Goal: Task Accomplishment & Management: Manage account settings

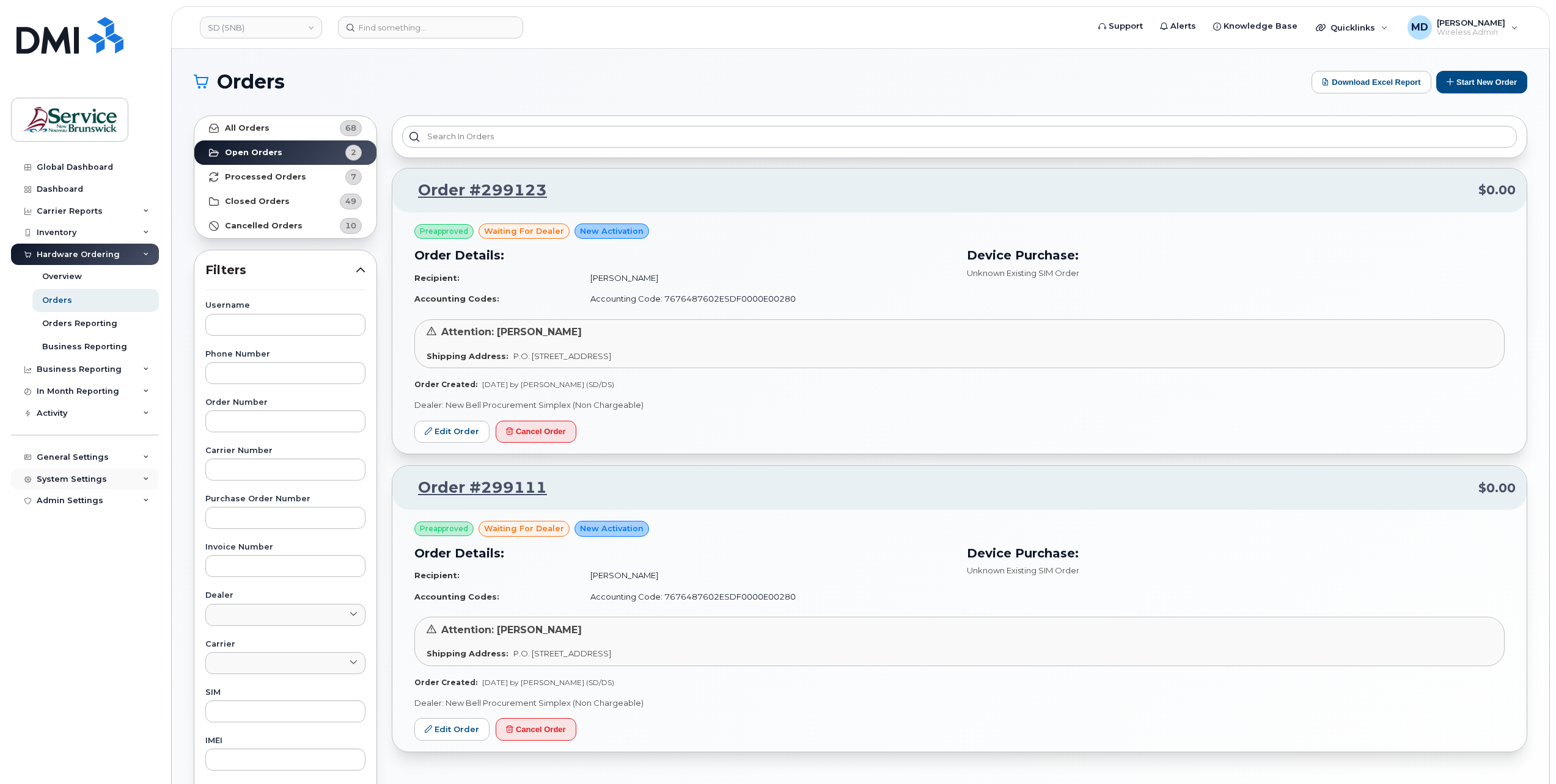
click at [76, 476] on div "System Settings" at bounding box center [72, 479] width 70 height 10
click at [70, 640] on div "Hardware Ordering" at bounding box center [83, 642] width 83 height 11
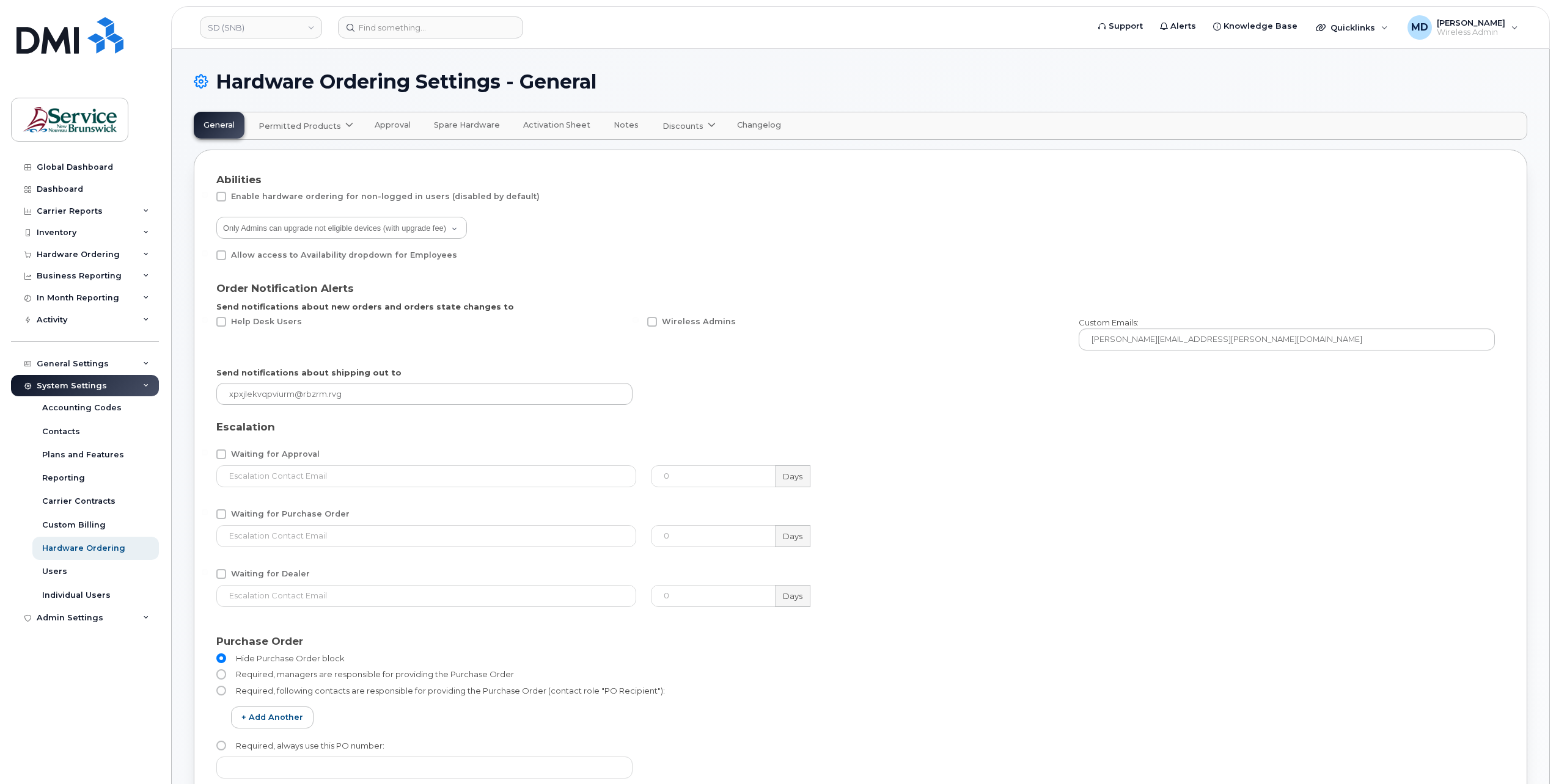
select select "admins"
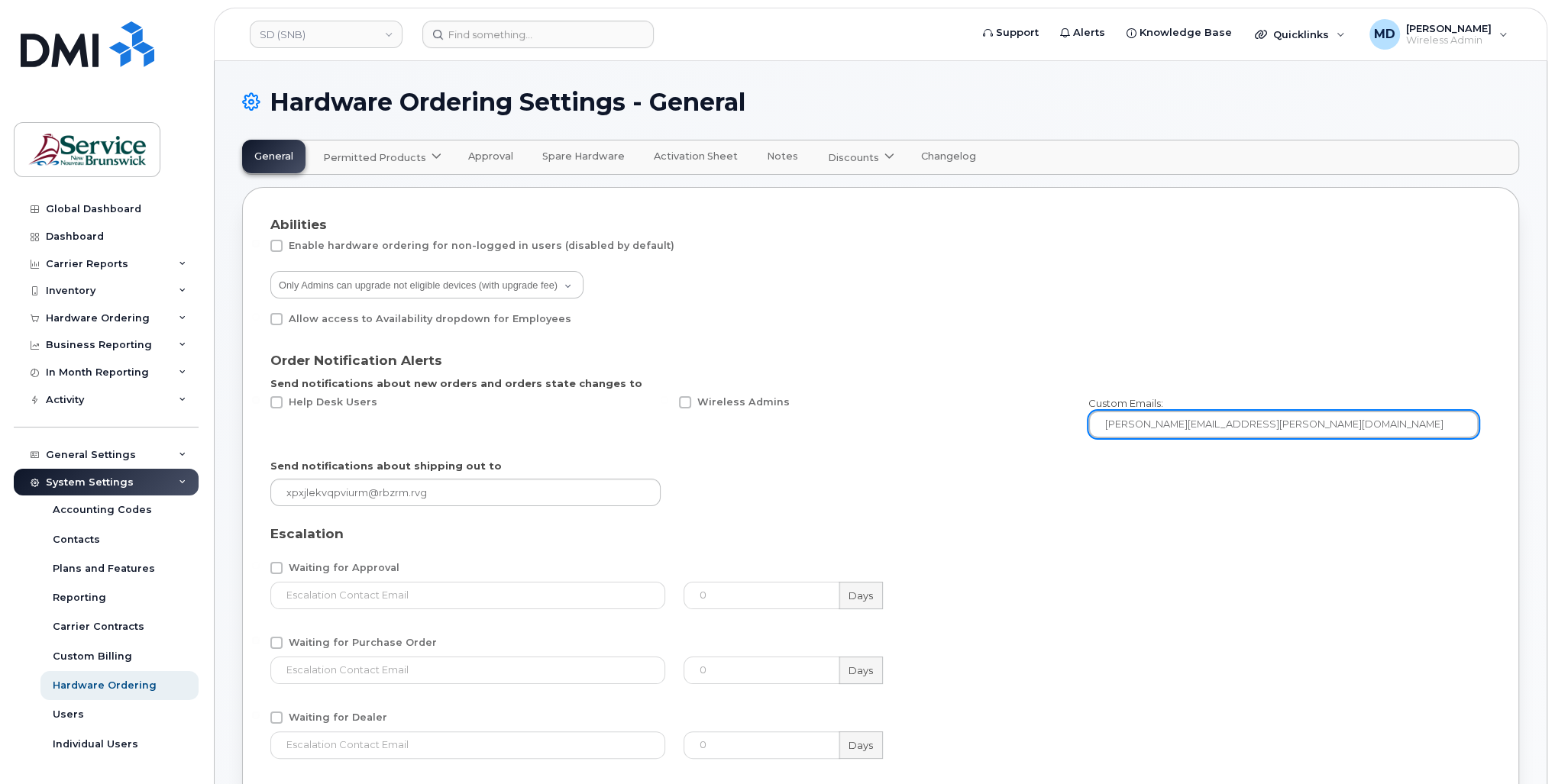
drag, startPoint x: 1290, startPoint y: 420, endPoint x: 1034, endPoint y: 415, distance: 256.0
click at [1034, 415] on div "Help Desk Users Wireless Admins Custom Emails: Fernando.Torres-Flores@gnb.ca" at bounding box center [875, 417] width 1227 height 60
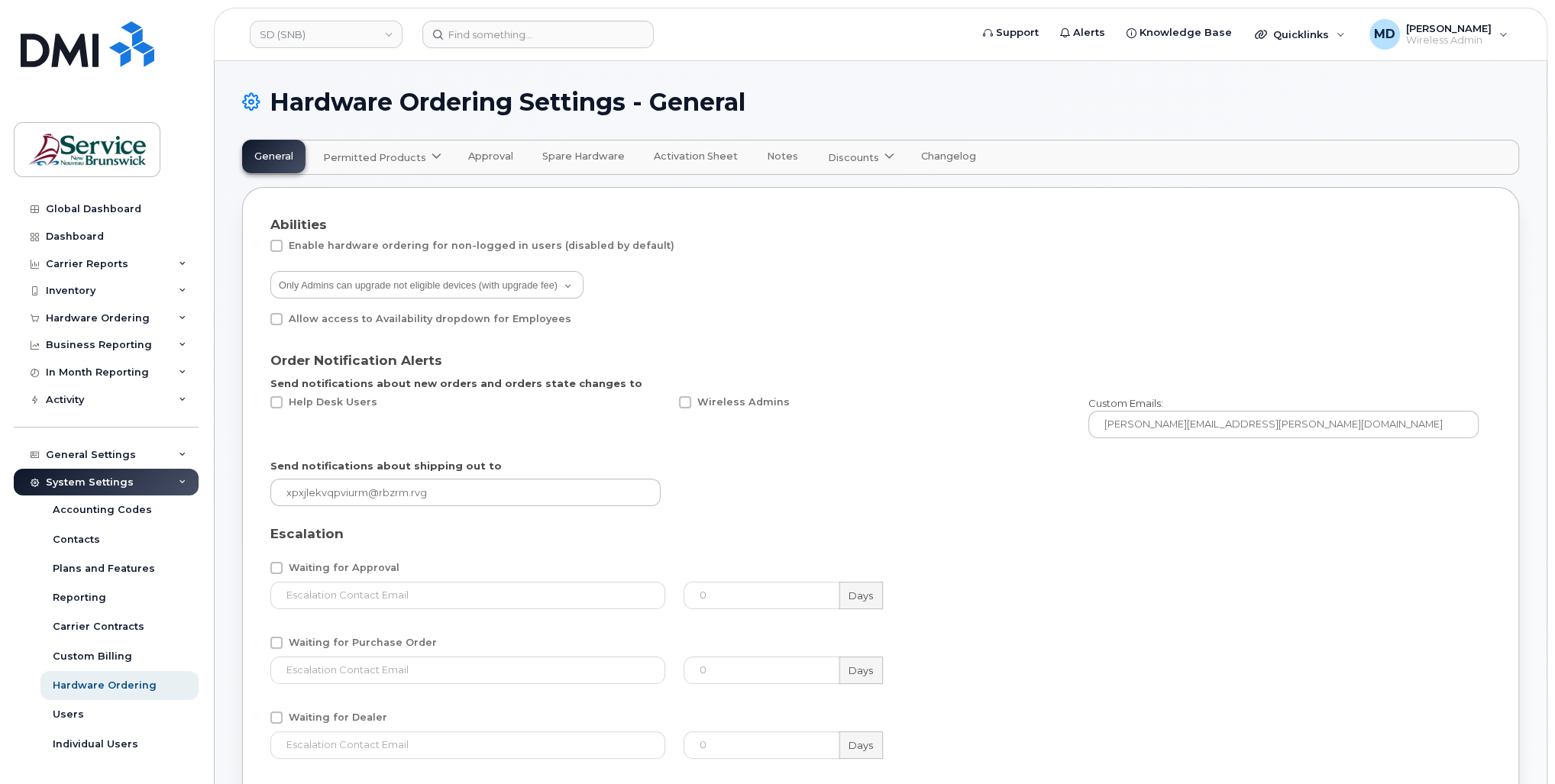
click at [938, 466] on div "Send notifications about shipping out to" at bounding box center [875, 483] width 1227 height 66
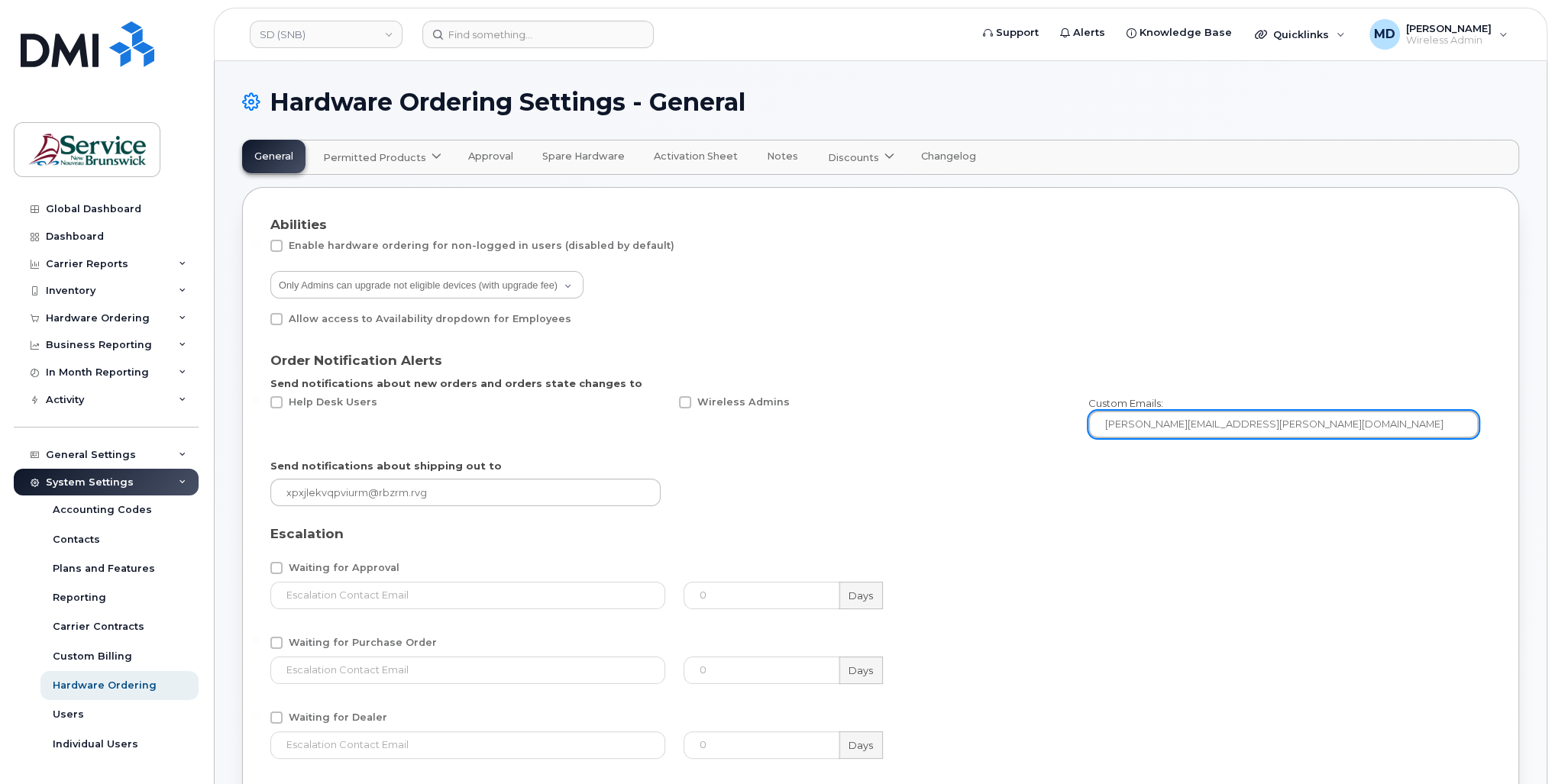
drag, startPoint x: 1276, startPoint y: 424, endPoint x: 1056, endPoint y: 426, distance: 220.0
click at [1056, 426] on div "Help Desk Users Wireless Admins Custom Emails: Fernando.Torres-Flores@gnb.ca" at bounding box center [875, 417] width 1227 height 60
click at [1287, 418] on input "Fernando.Torres-Flores@gnb.ca" at bounding box center [1284, 424] width 390 height 27
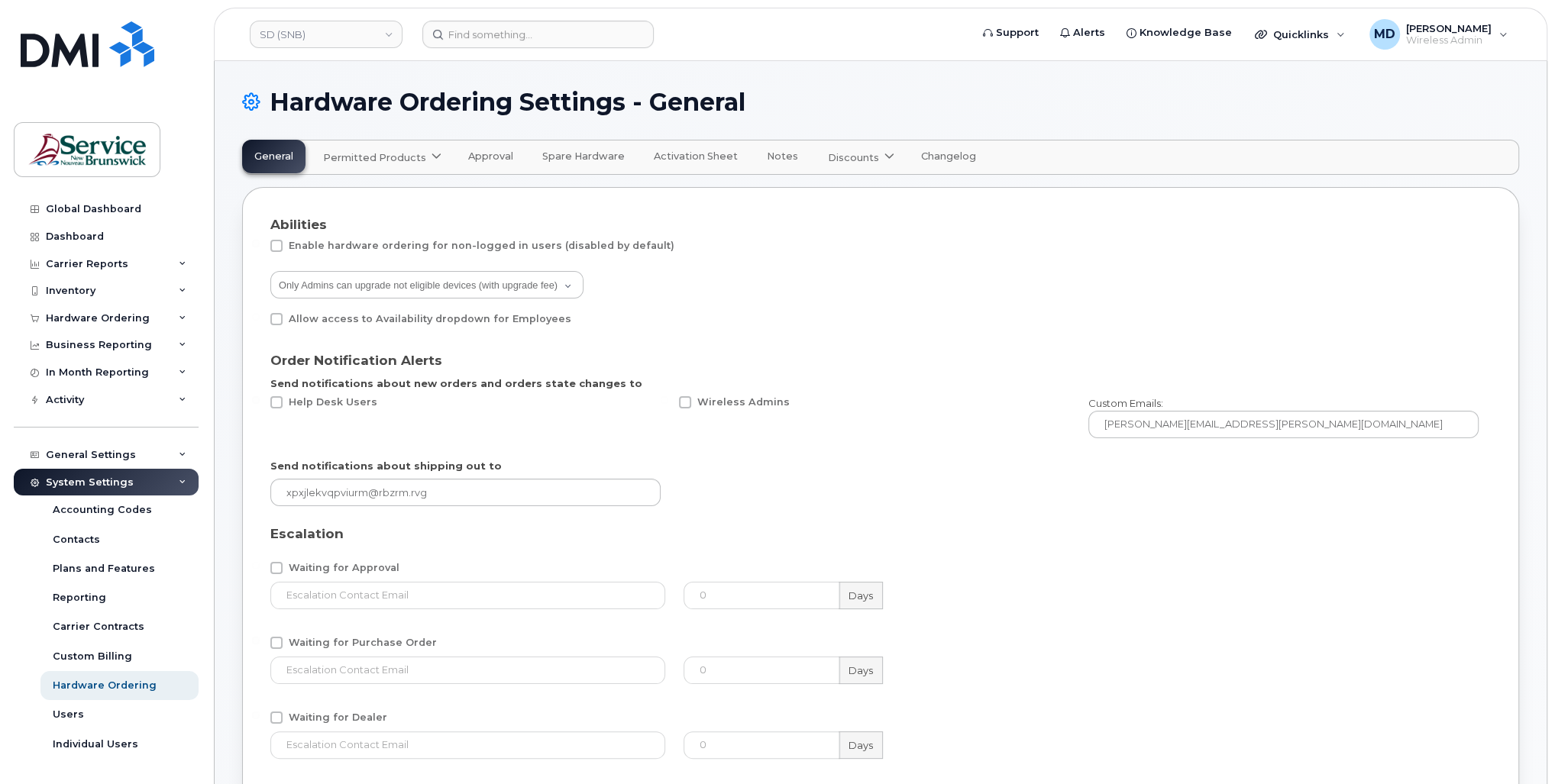
click at [917, 423] on div "Wireless Admins" at bounding box center [874, 417] width 409 height 60
click at [337, 34] on link "SD (SNB)" at bounding box center [326, 34] width 153 height 27
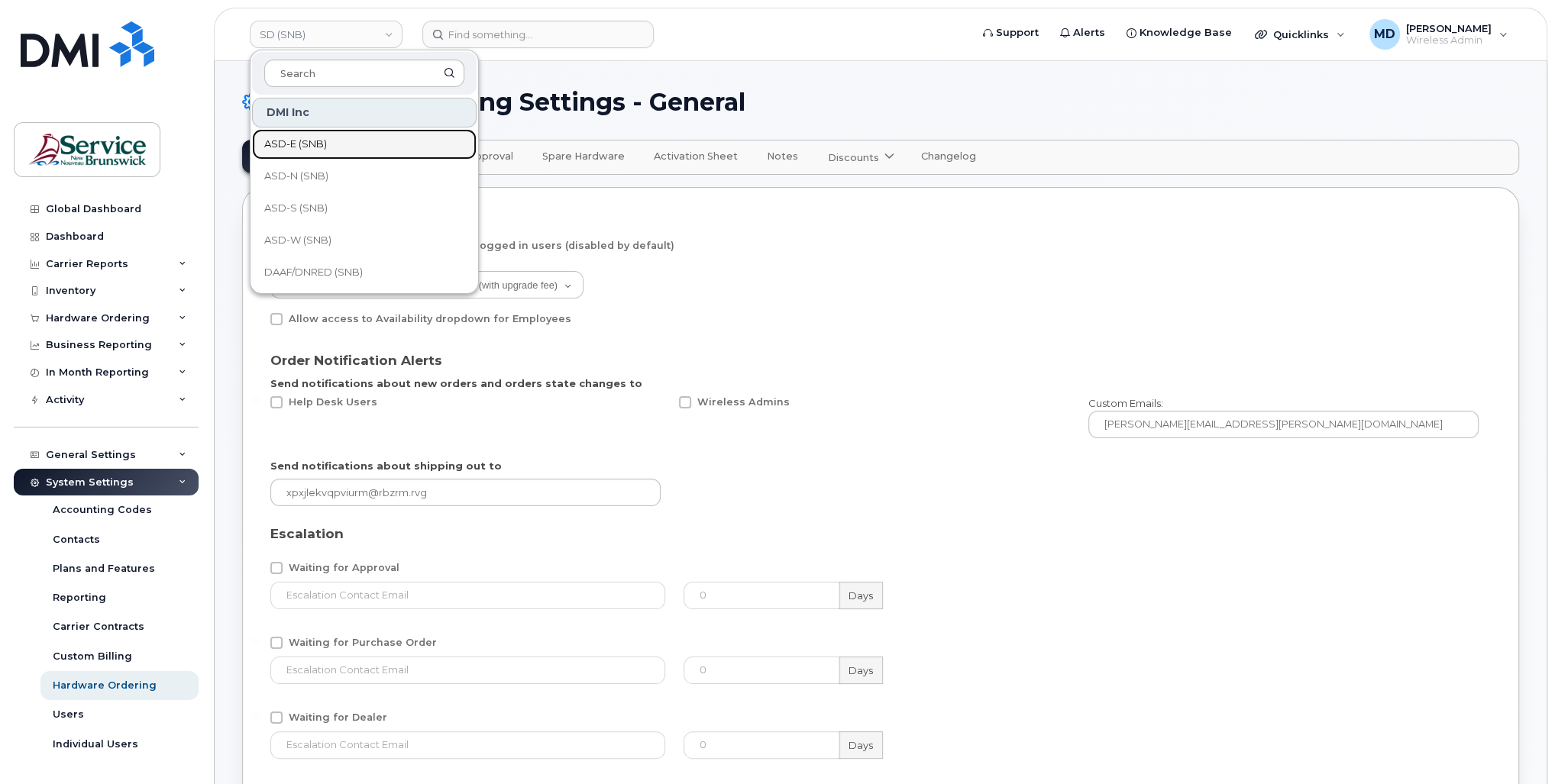
click at [326, 143] on link "ASD-E (SNB)" at bounding box center [364, 143] width 224 height 30
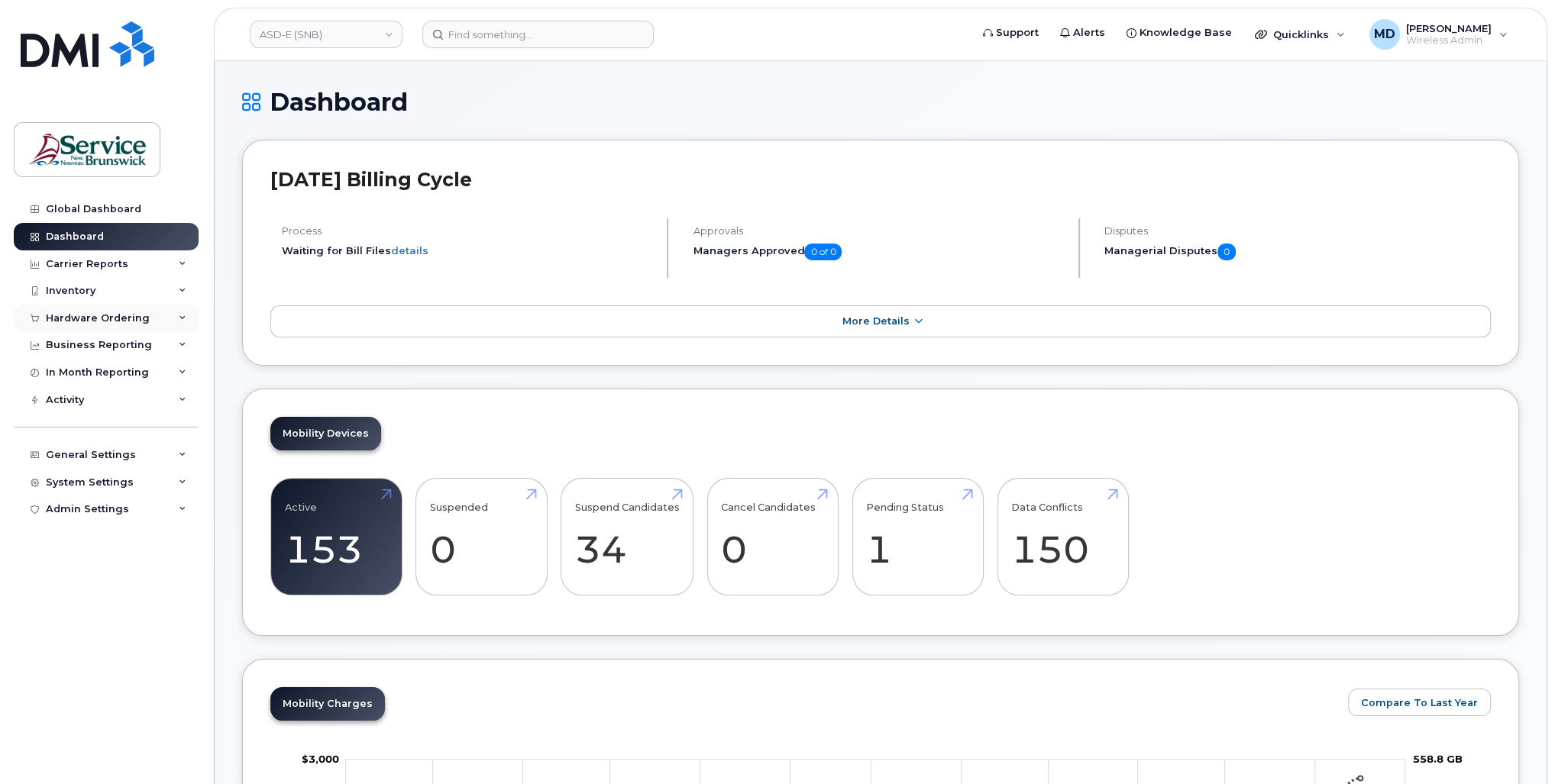
click at [115, 313] on div "Hardware Ordering" at bounding box center [98, 318] width 103 height 13
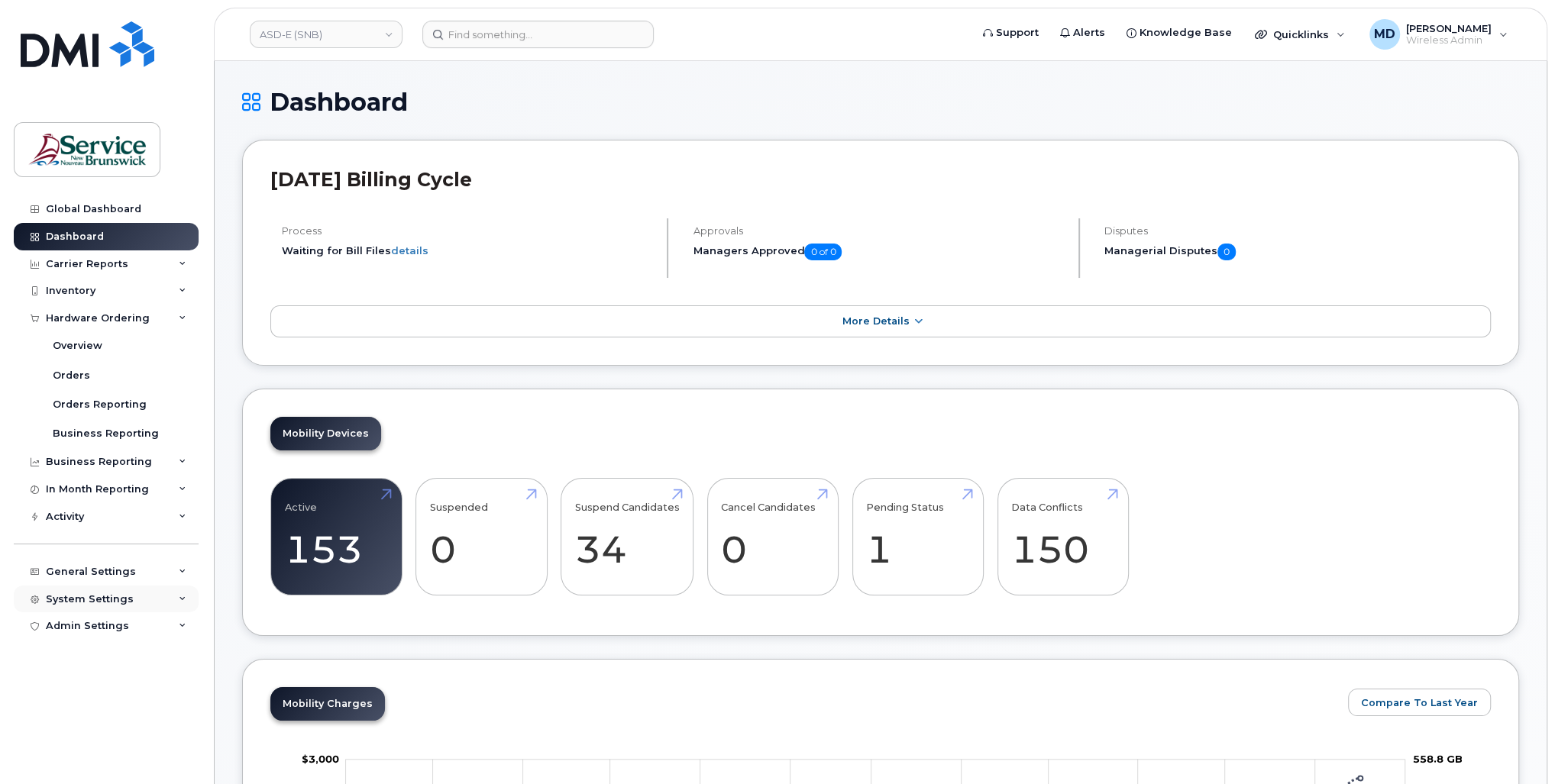
click at [100, 599] on div "System Settings" at bounding box center [90, 599] width 88 height 13
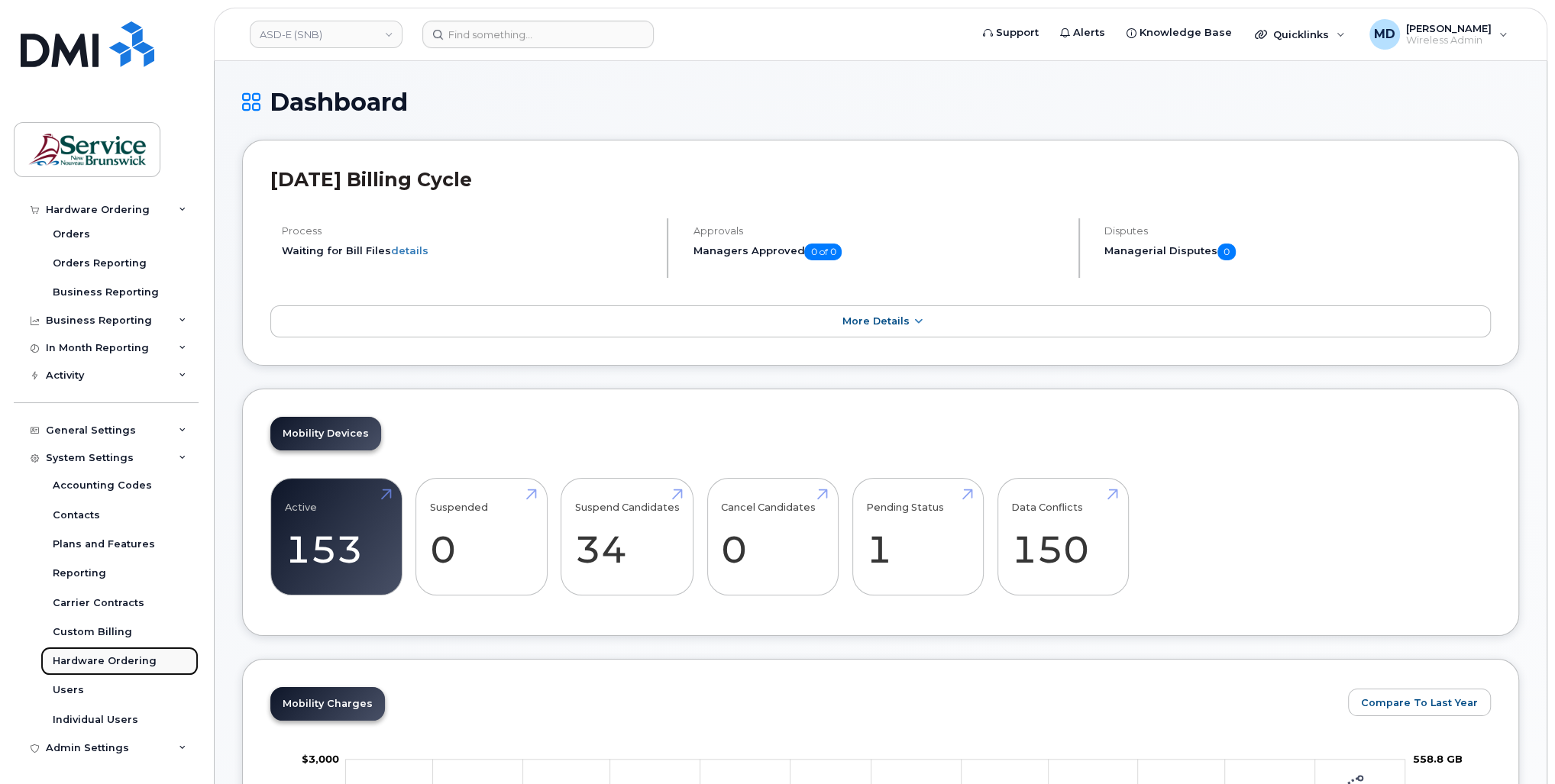
click at [106, 657] on div "Hardware Ordering" at bounding box center [104, 661] width 103 height 14
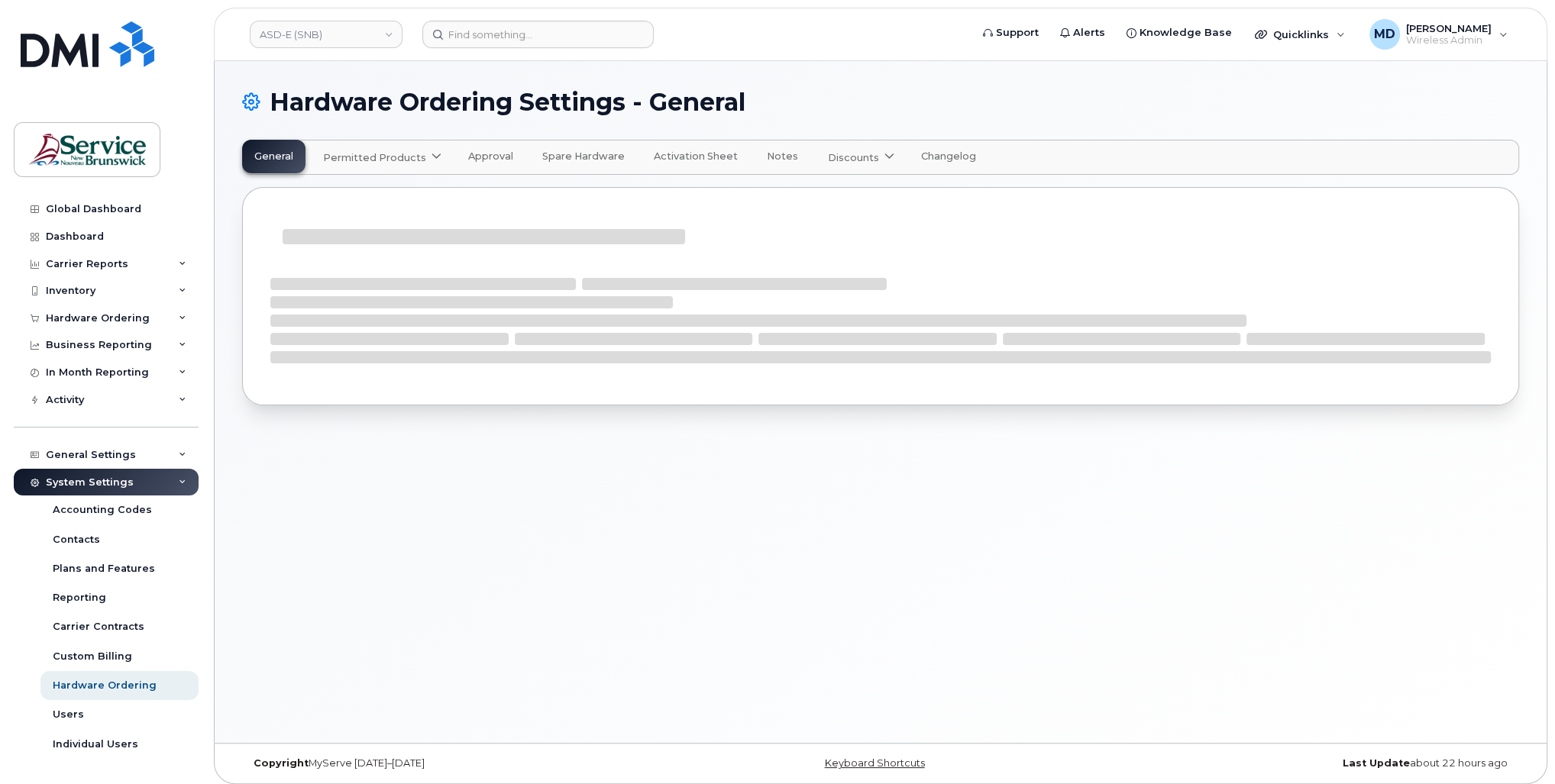
select select "admins"
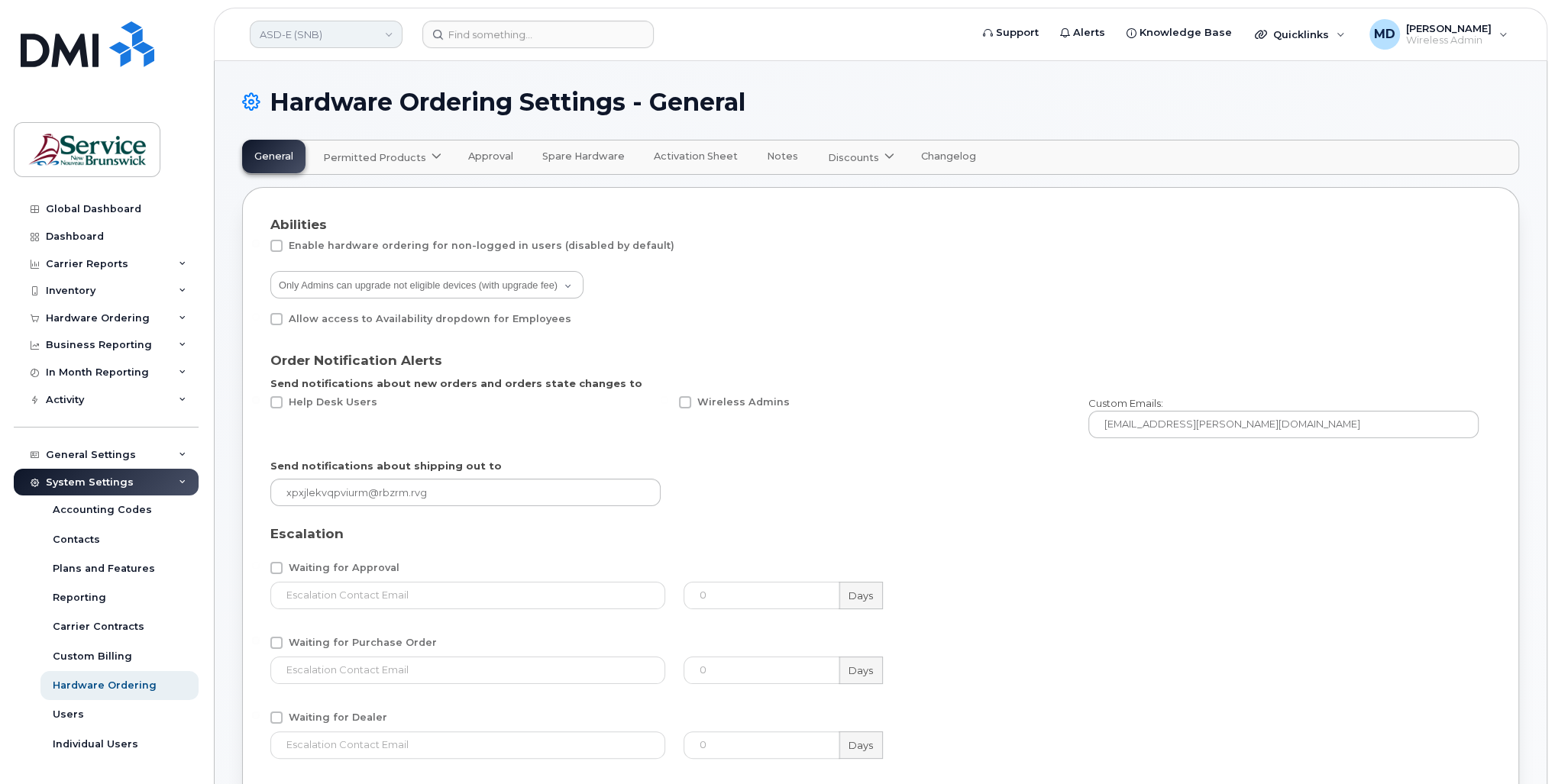
click at [332, 35] on link "ASD-E (SNB)" at bounding box center [326, 34] width 153 height 27
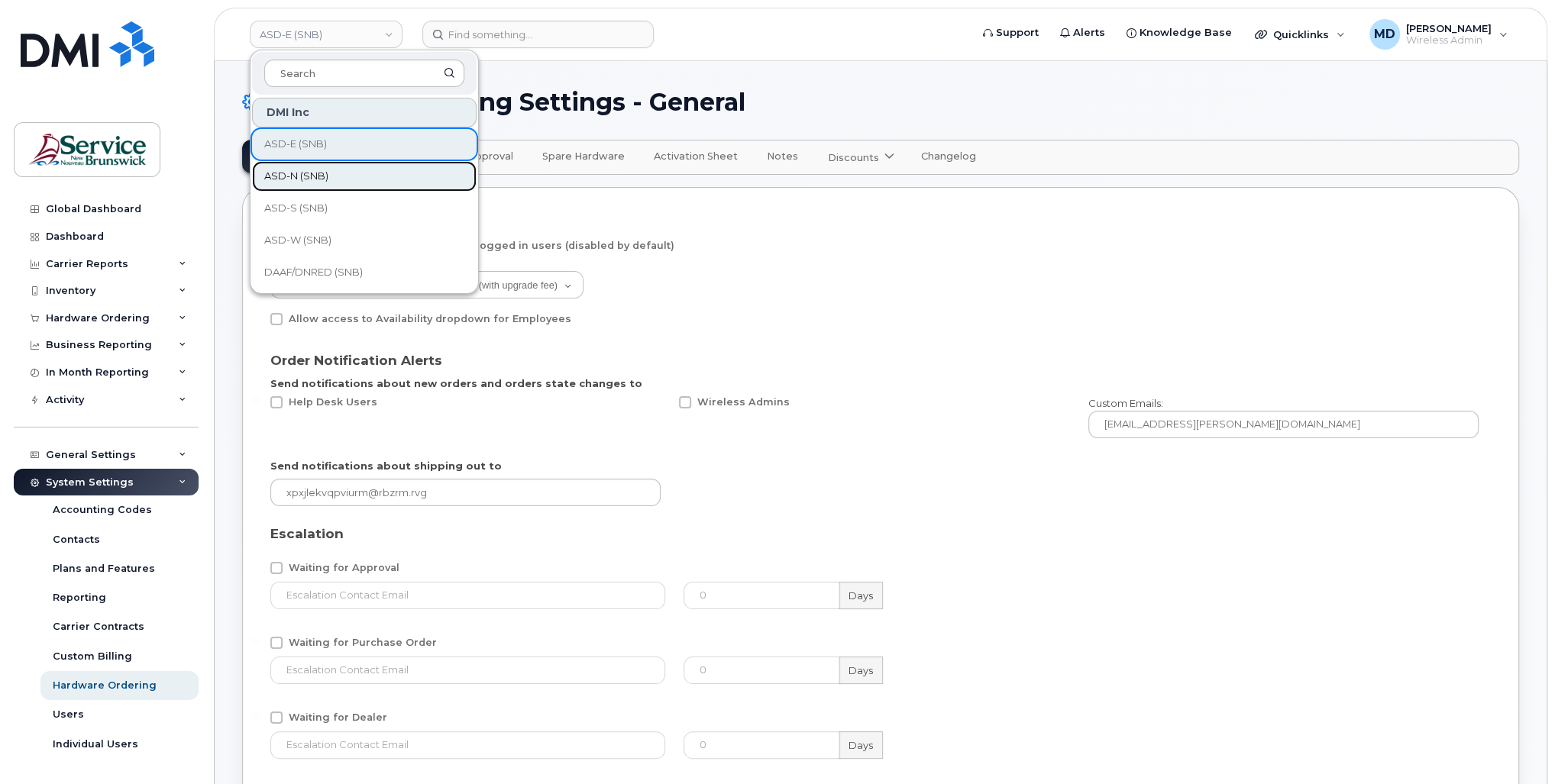
click at [321, 176] on span "ASD-N (SNB)" at bounding box center [297, 176] width 64 height 16
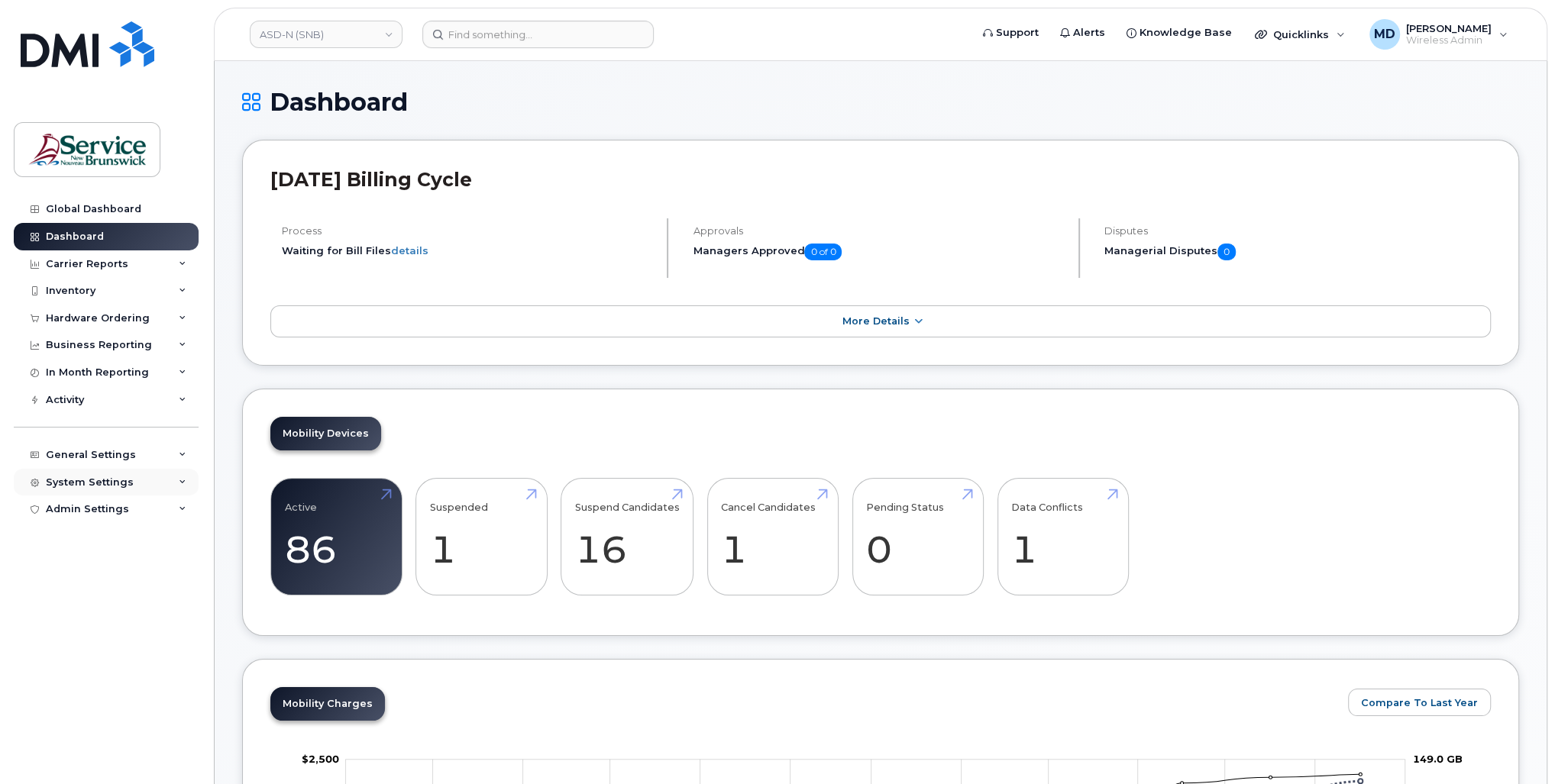
click at [93, 483] on div "System Settings" at bounding box center [90, 483] width 88 height 13
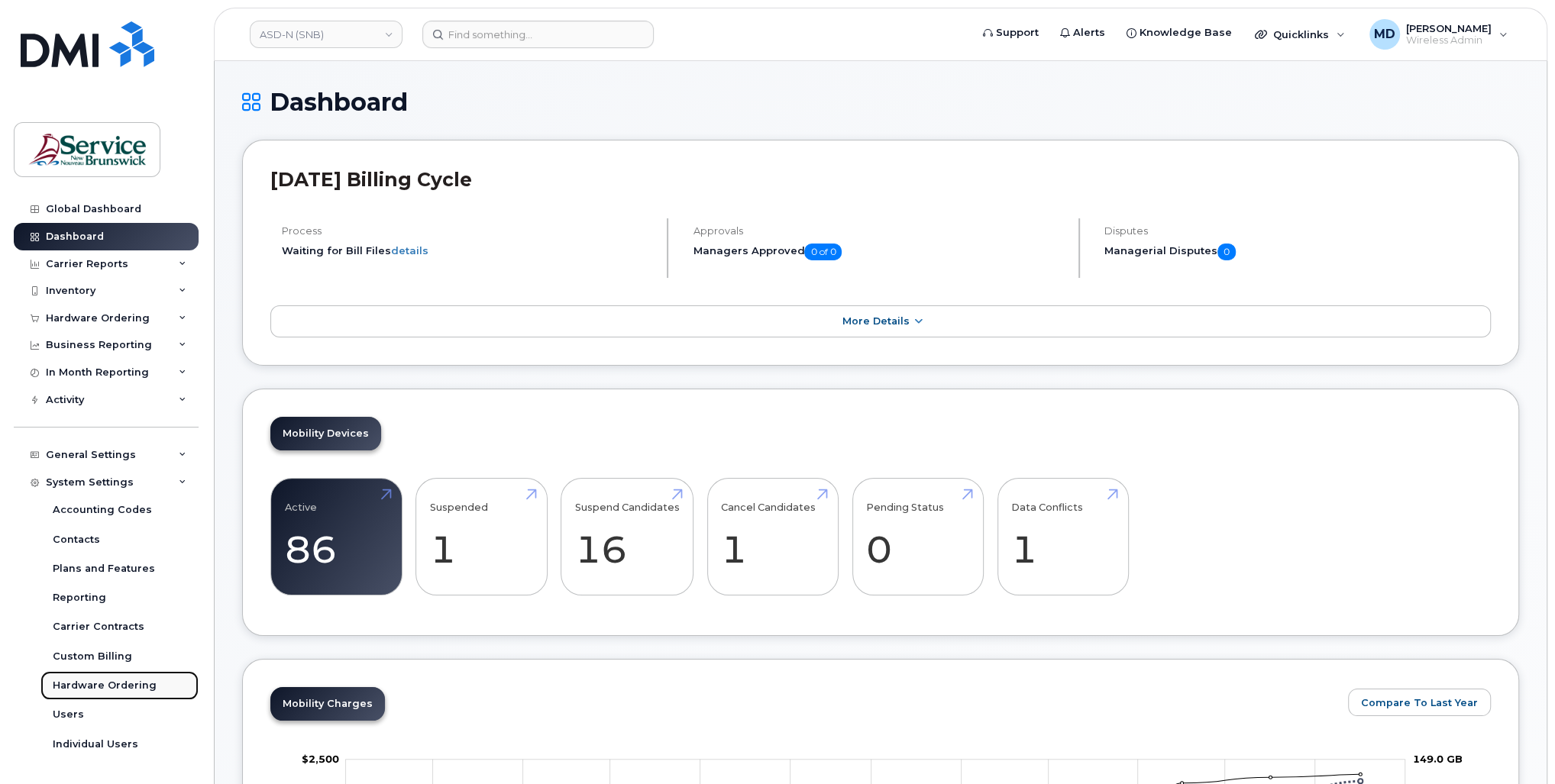
click at [82, 686] on div "Hardware Ordering" at bounding box center [104, 686] width 103 height 14
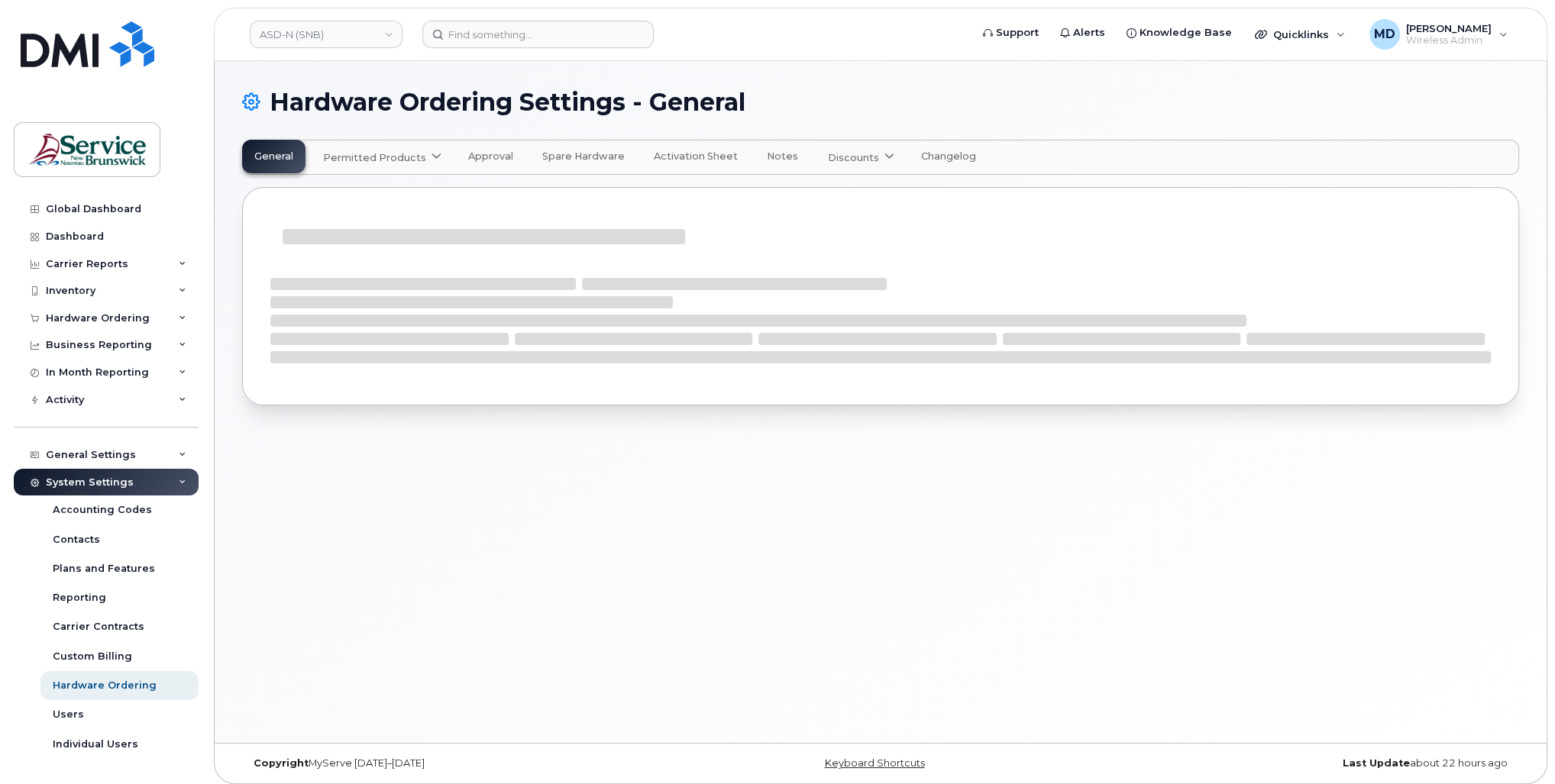
select select "admins"
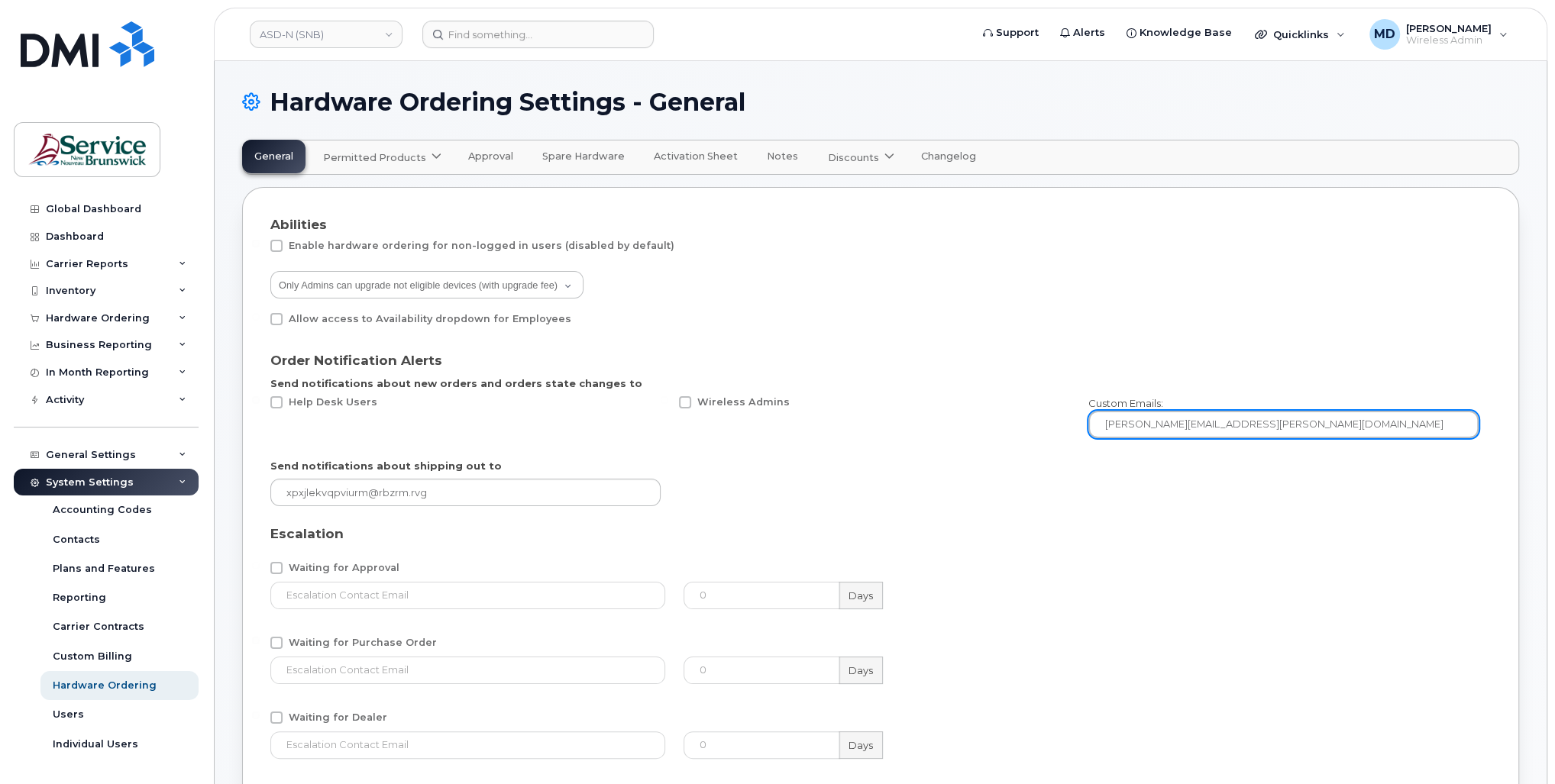
drag, startPoint x: 1261, startPoint y: 425, endPoint x: 1098, endPoint y: 429, distance: 163.0
click at [1098, 429] on input "dawn.walsh@nbed.nb.ca" at bounding box center [1284, 424] width 390 height 27
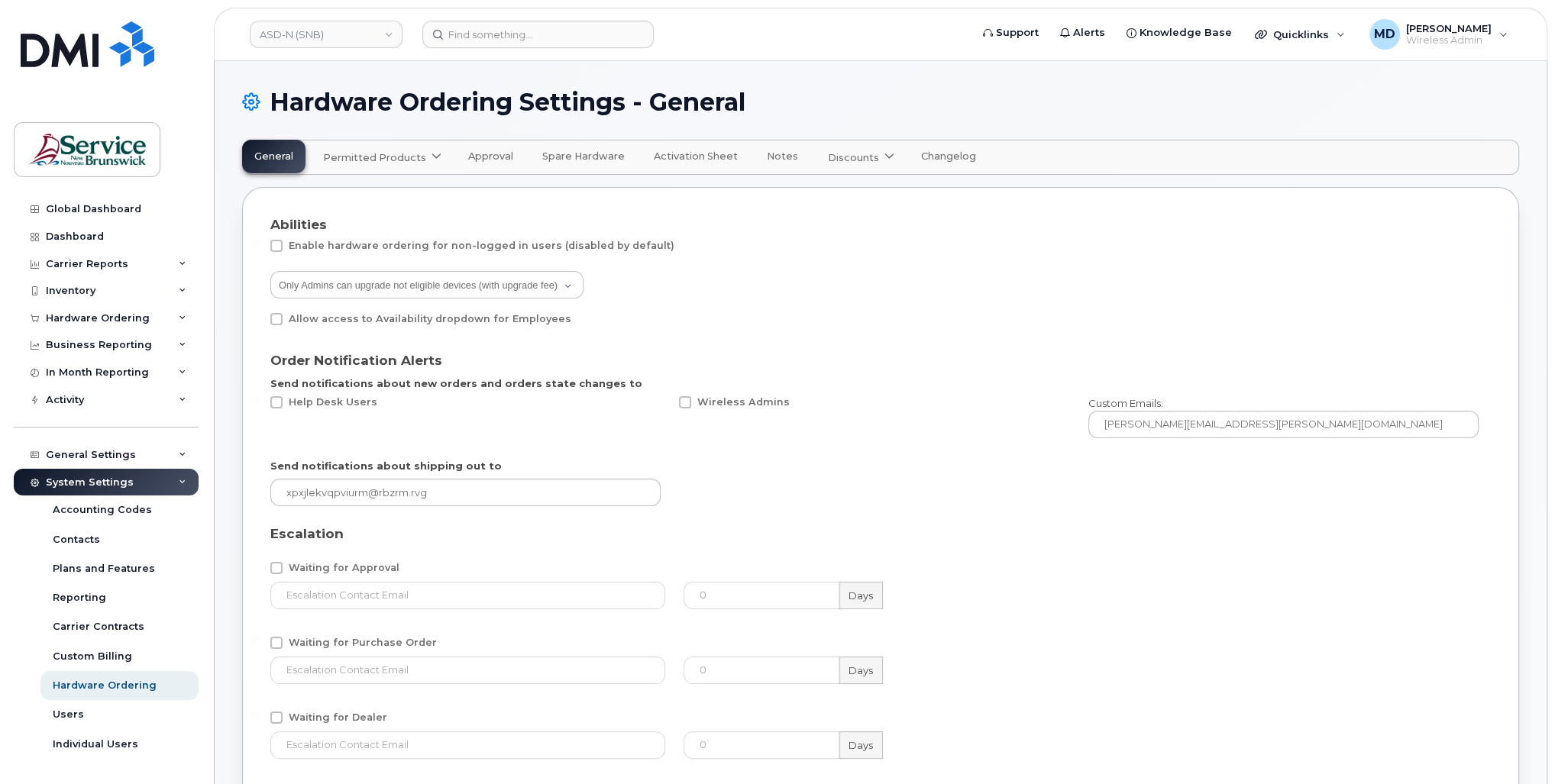
click at [1030, 496] on div "Send notifications about shipping out to" at bounding box center [875, 483] width 1227 height 66
click at [375, 33] on link "ASD-N (SNB)" at bounding box center [326, 34] width 153 height 27
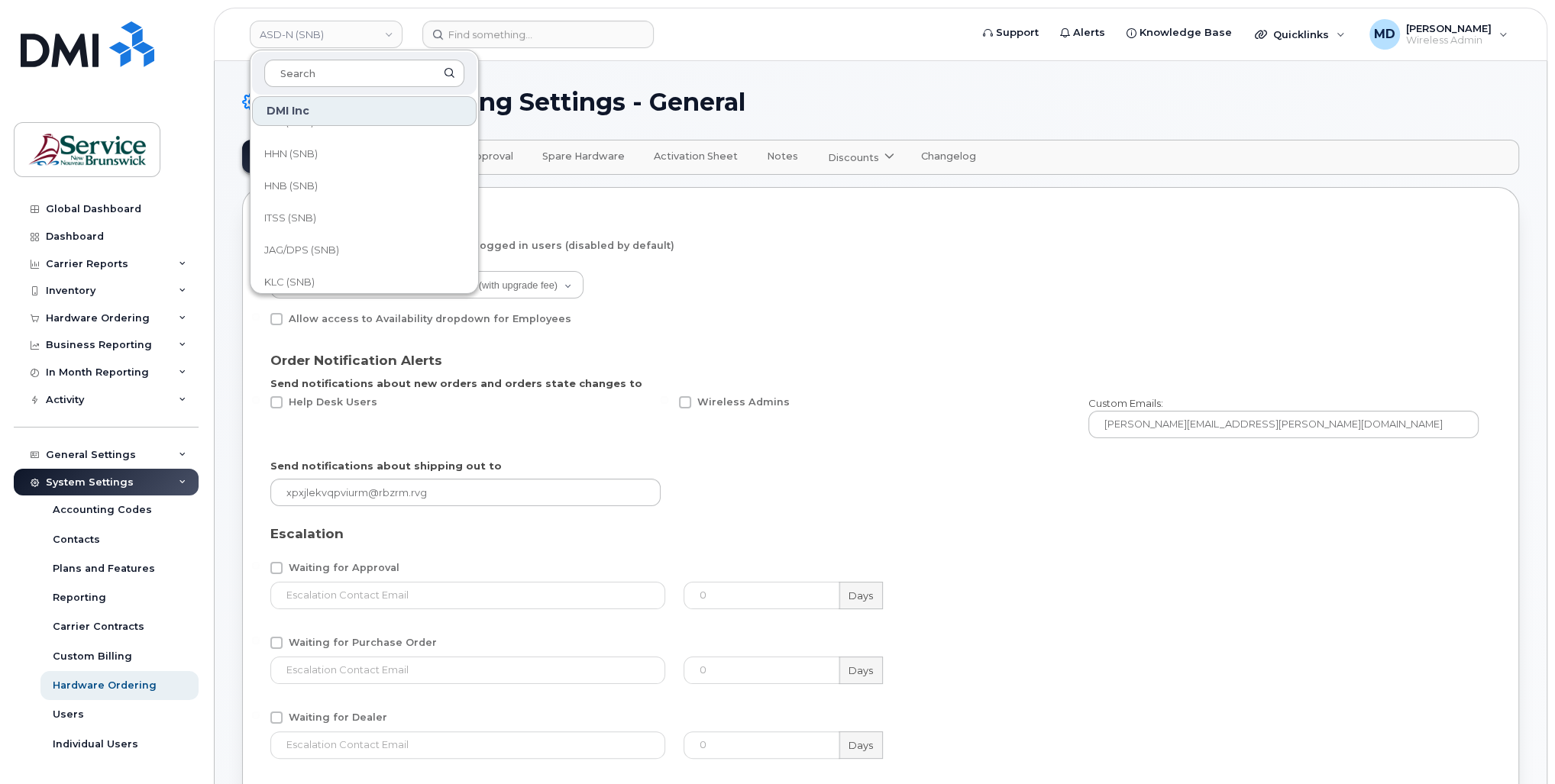
scroll to position [739, 0]
click at [331, 209] on link "SNB (SNB)" at bounding box center [364, 207] width 224 height 30
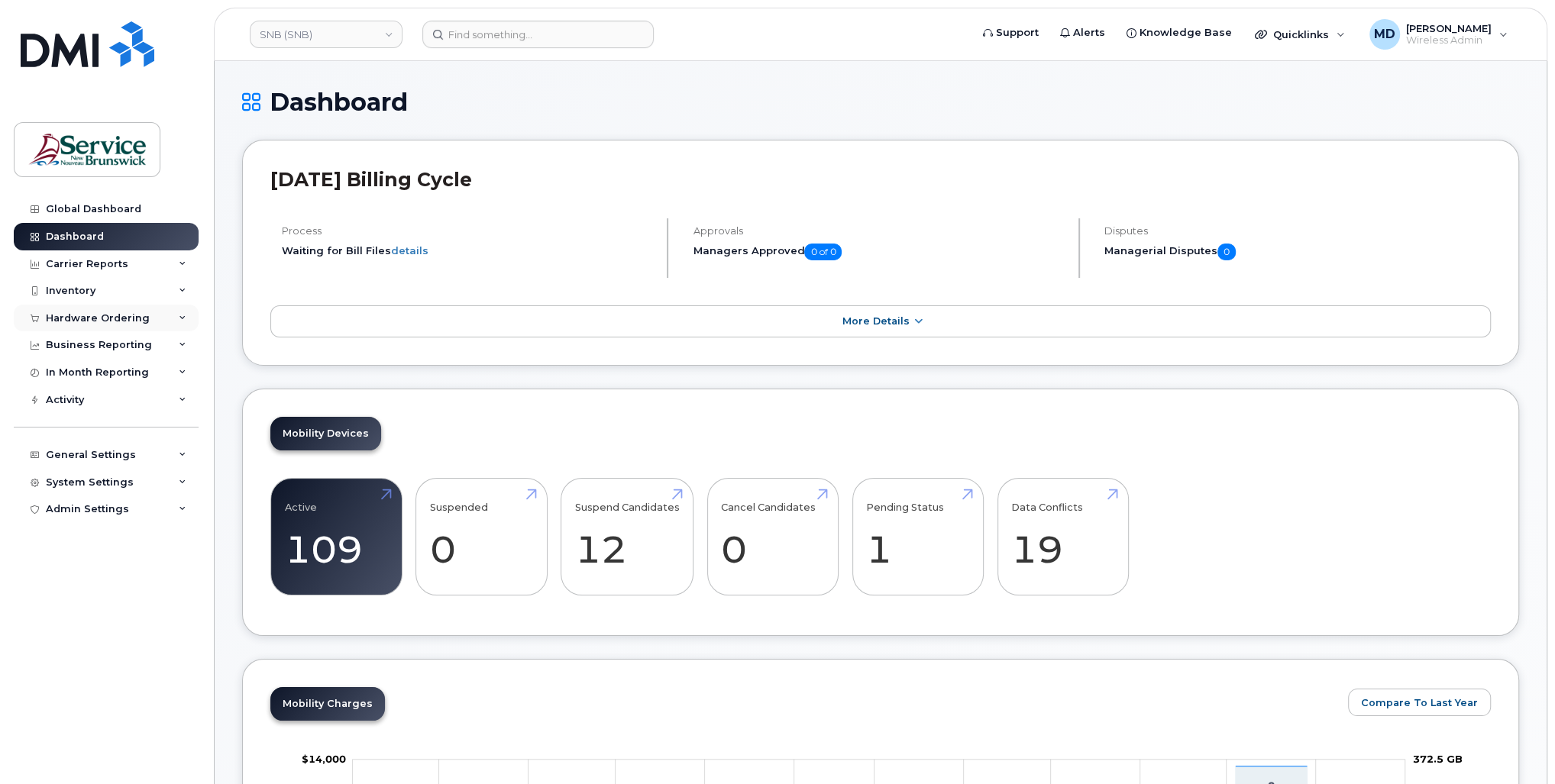
click at [117, 319] on div "Hardware Ordering" at bounding box center [98, 318] width 103 height 13
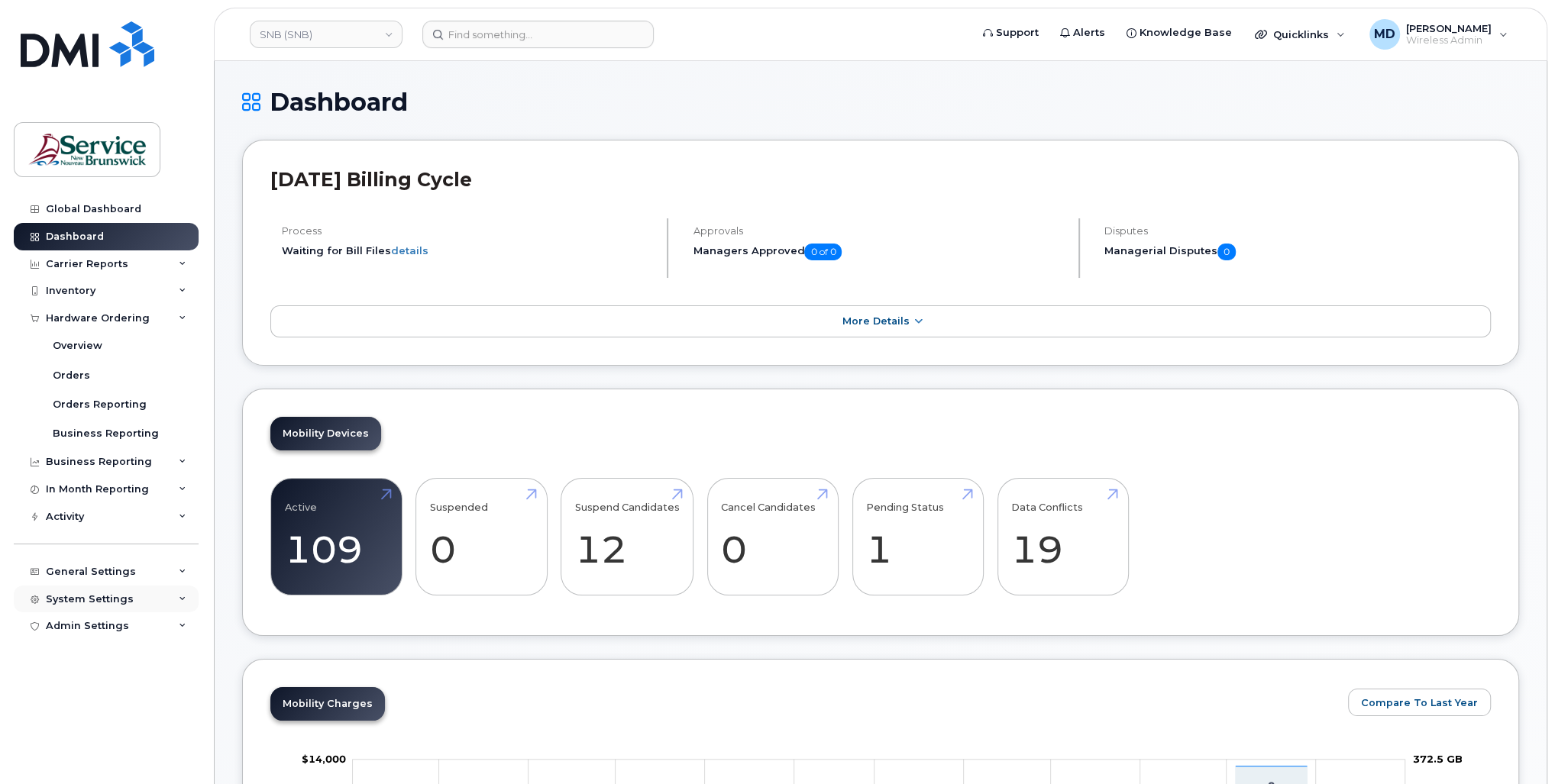
click at [80, 589] on div "System Settings" at bounding box center [105, 600] width 184 height 27
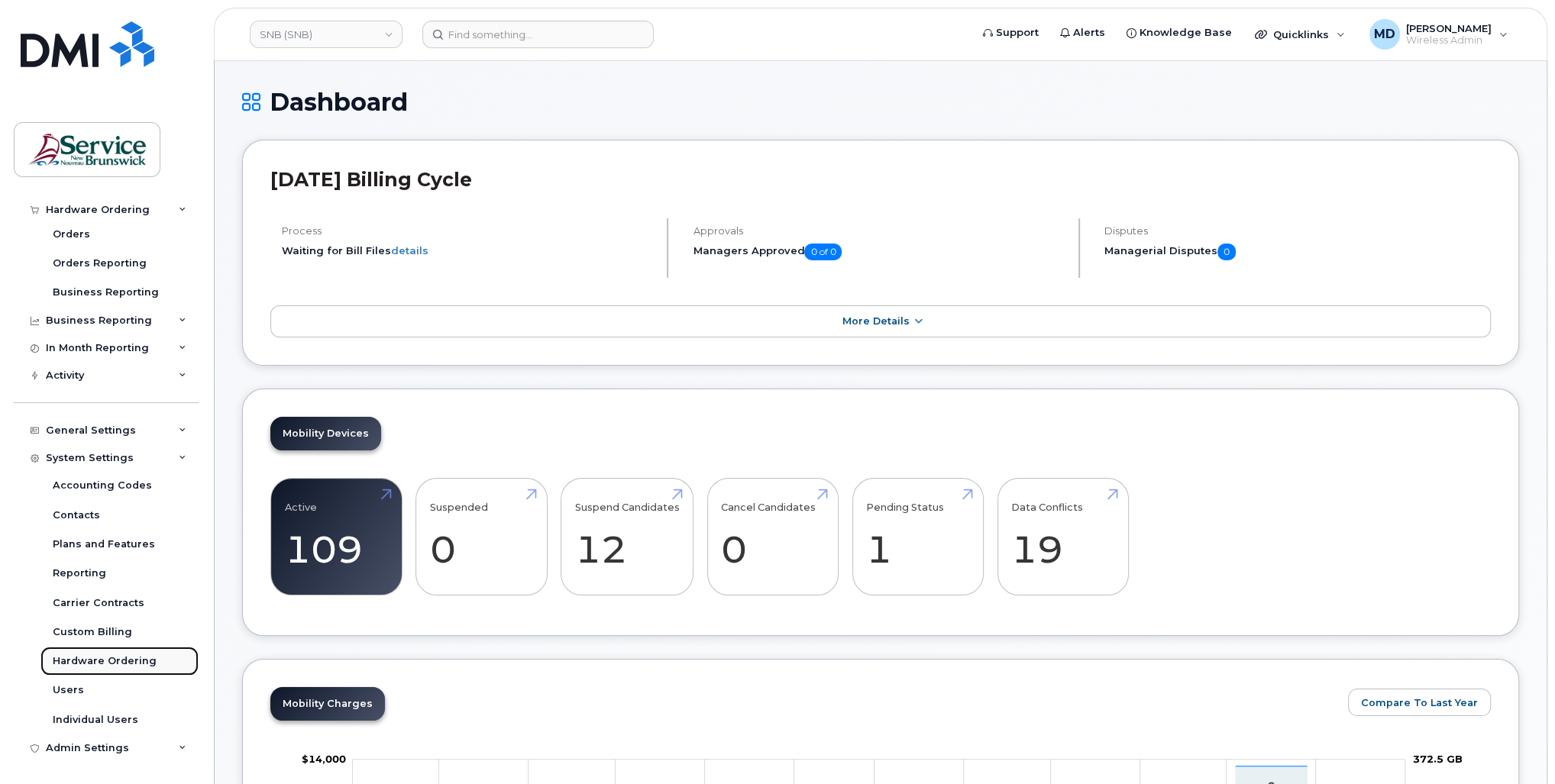
click at [88, 667] on div "Hardware Ordering" at bounding box center [104, 661] width 103 height 14
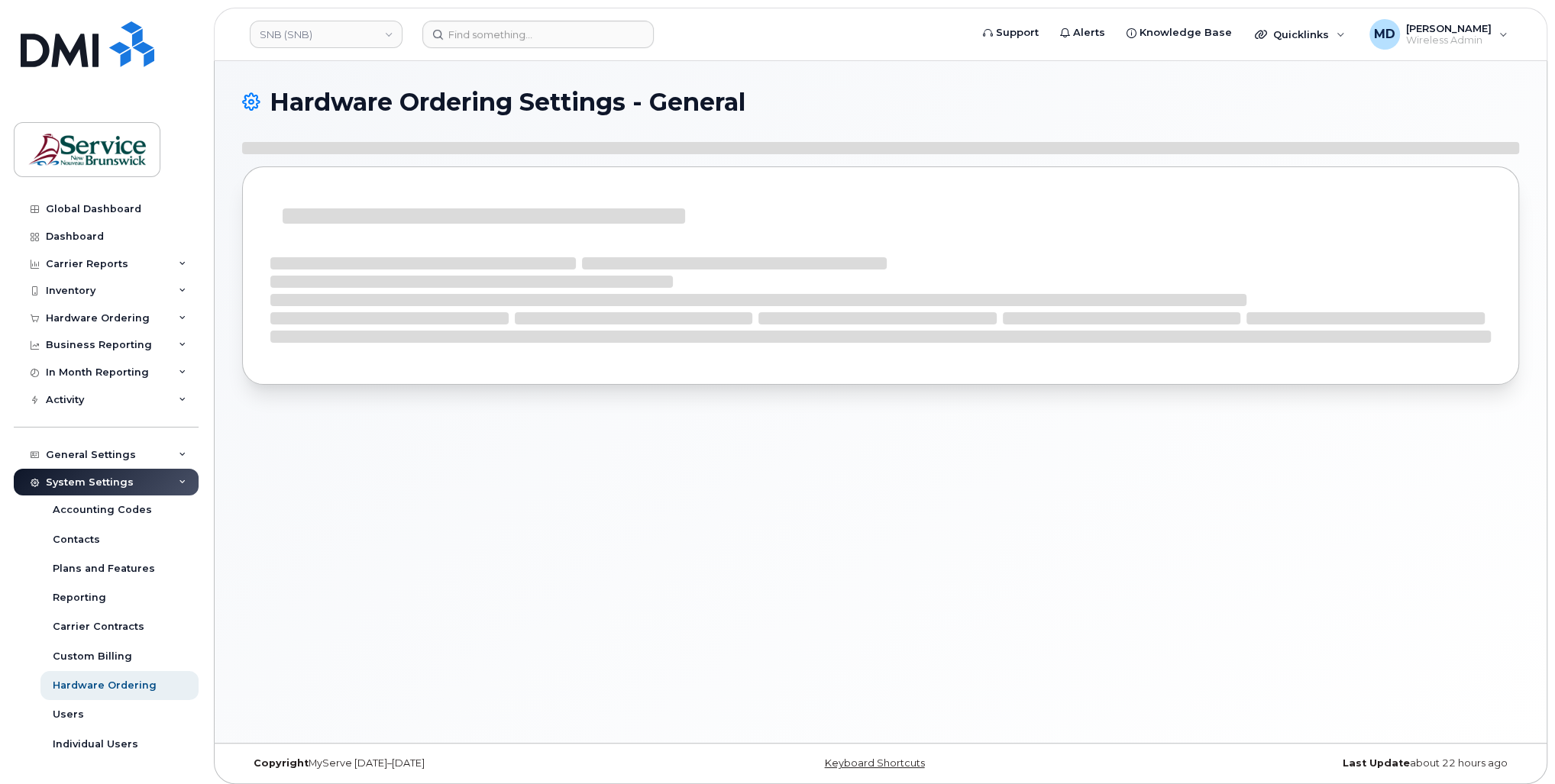
select select "admins"
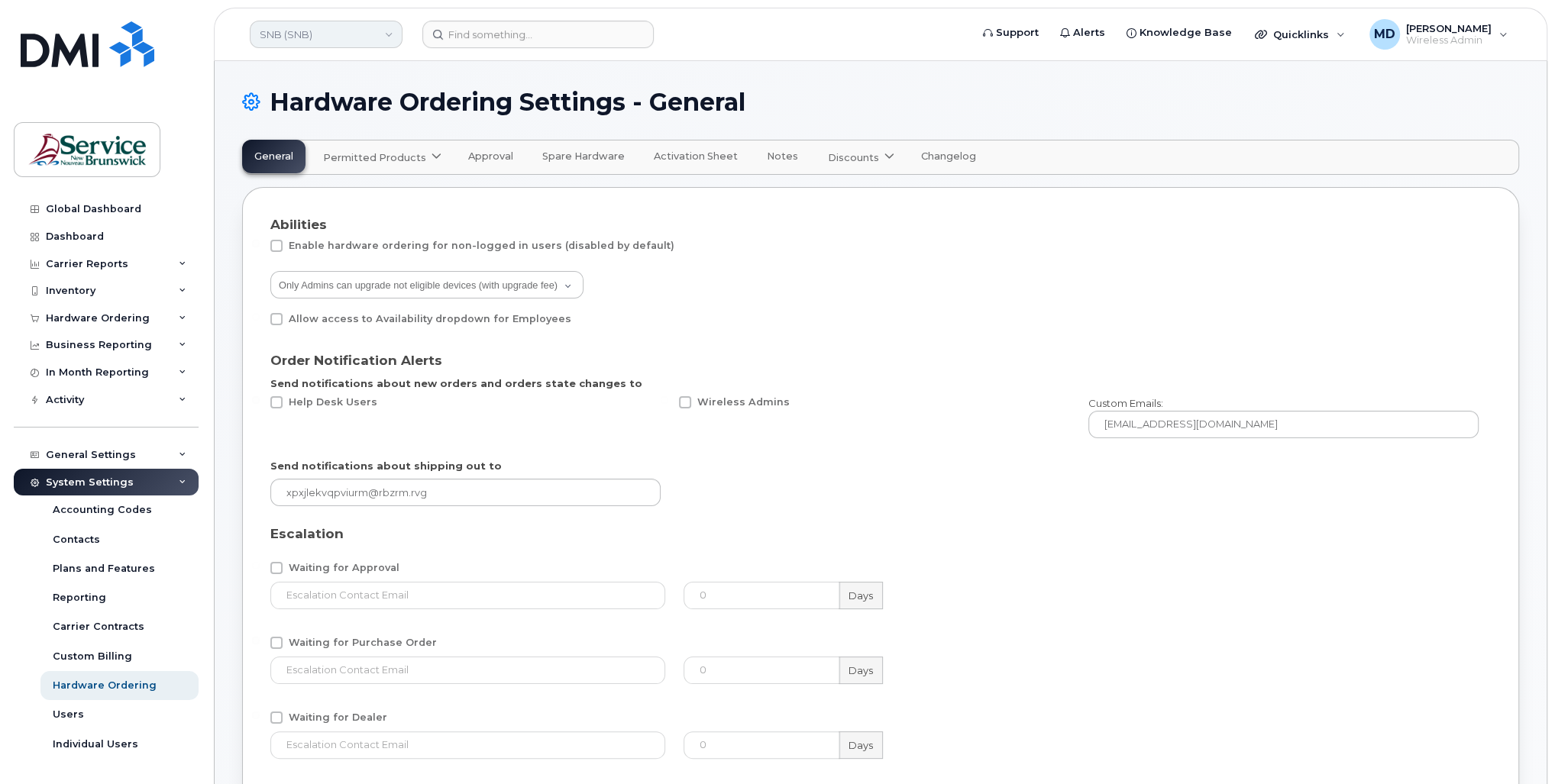
click at [326, 33] on link "SNB (SNB)" at bounding box center [326, 34] width 153 height 27
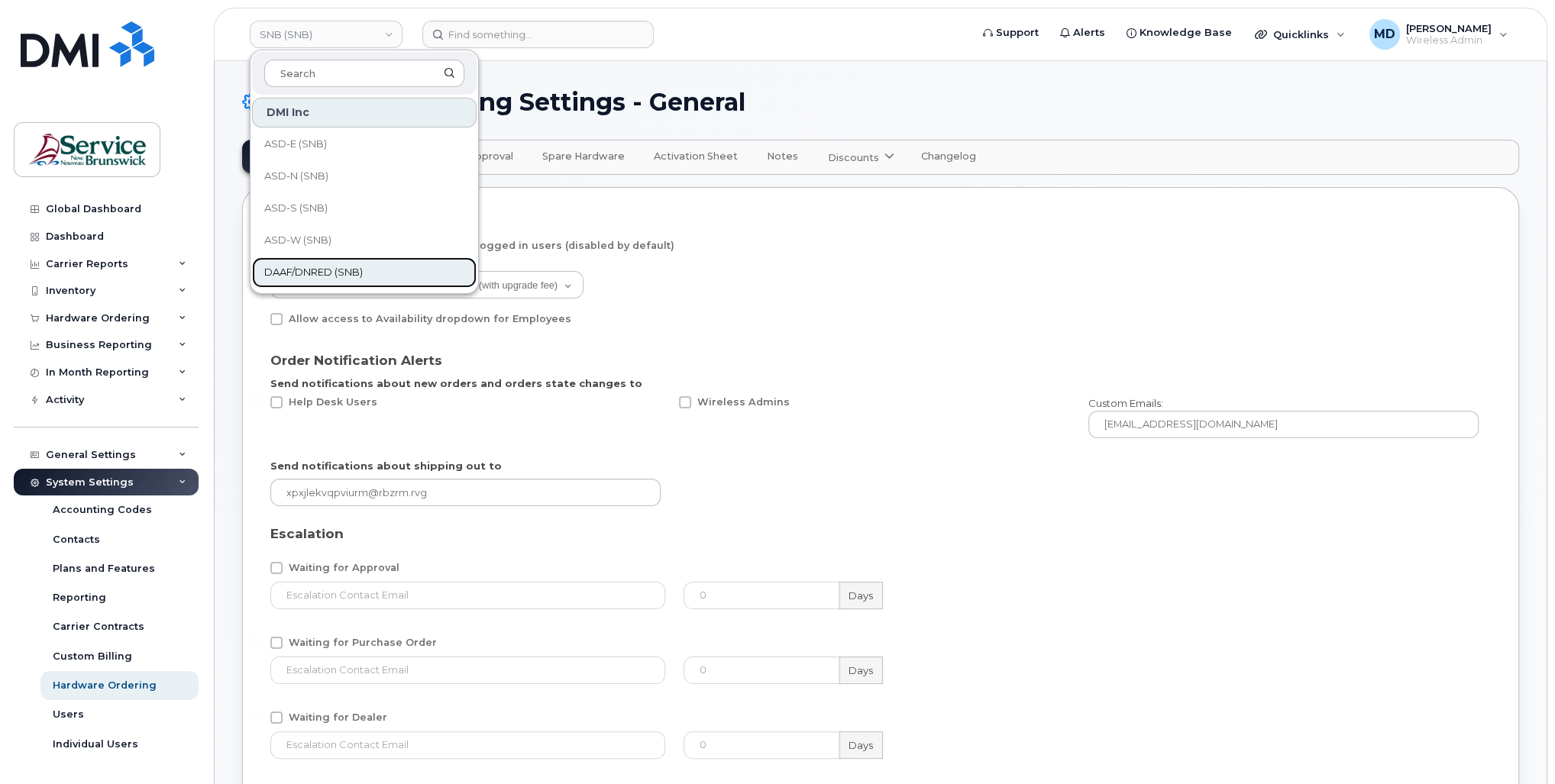
click at [306, 272] on span "DAAF/DNRED (SNB)" at bounding box center [313, 273] width 99 height 16
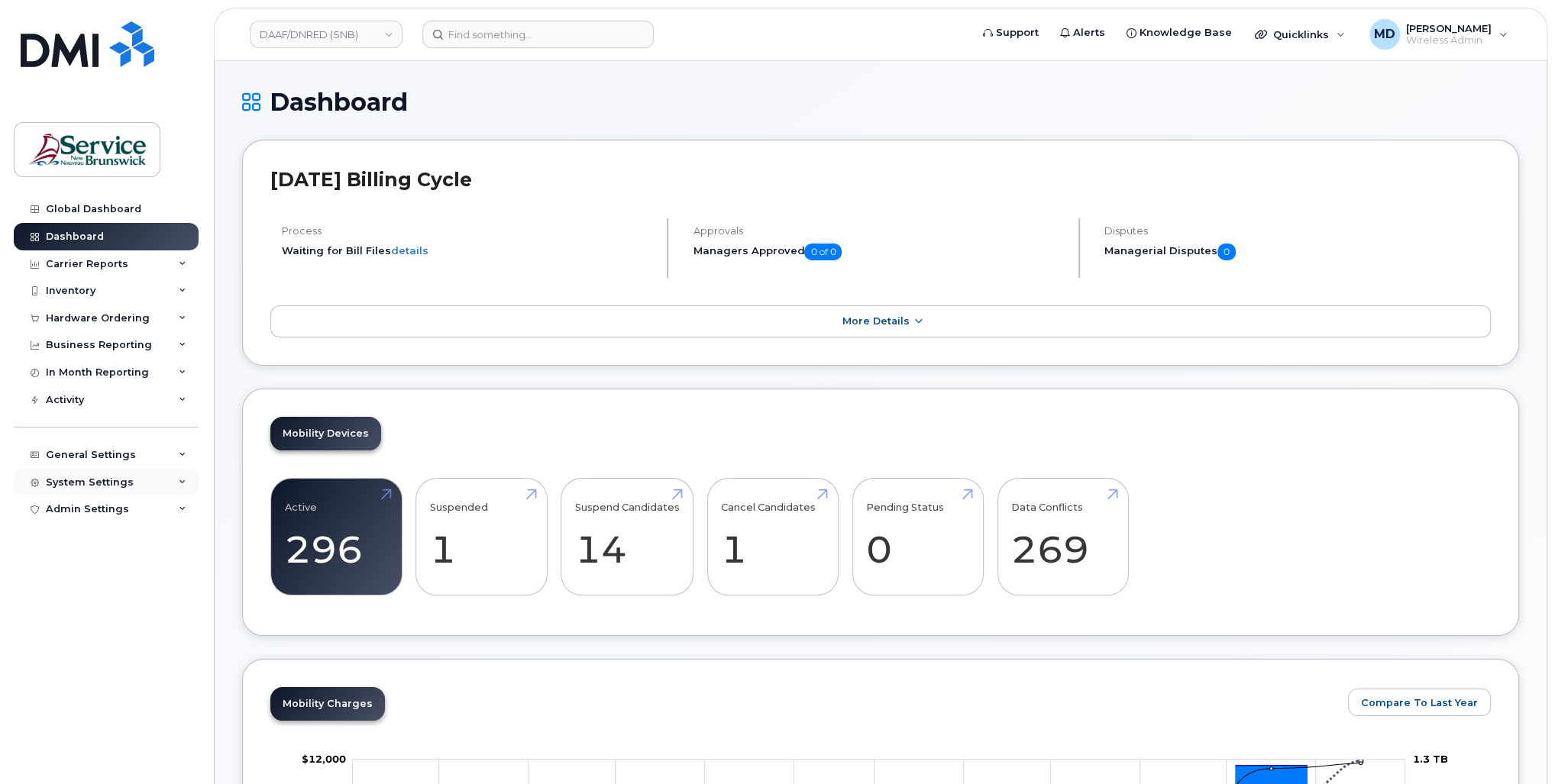
click at [96, 477] on div "System Settings" at bounding box center [90, 483] width 88 height 13
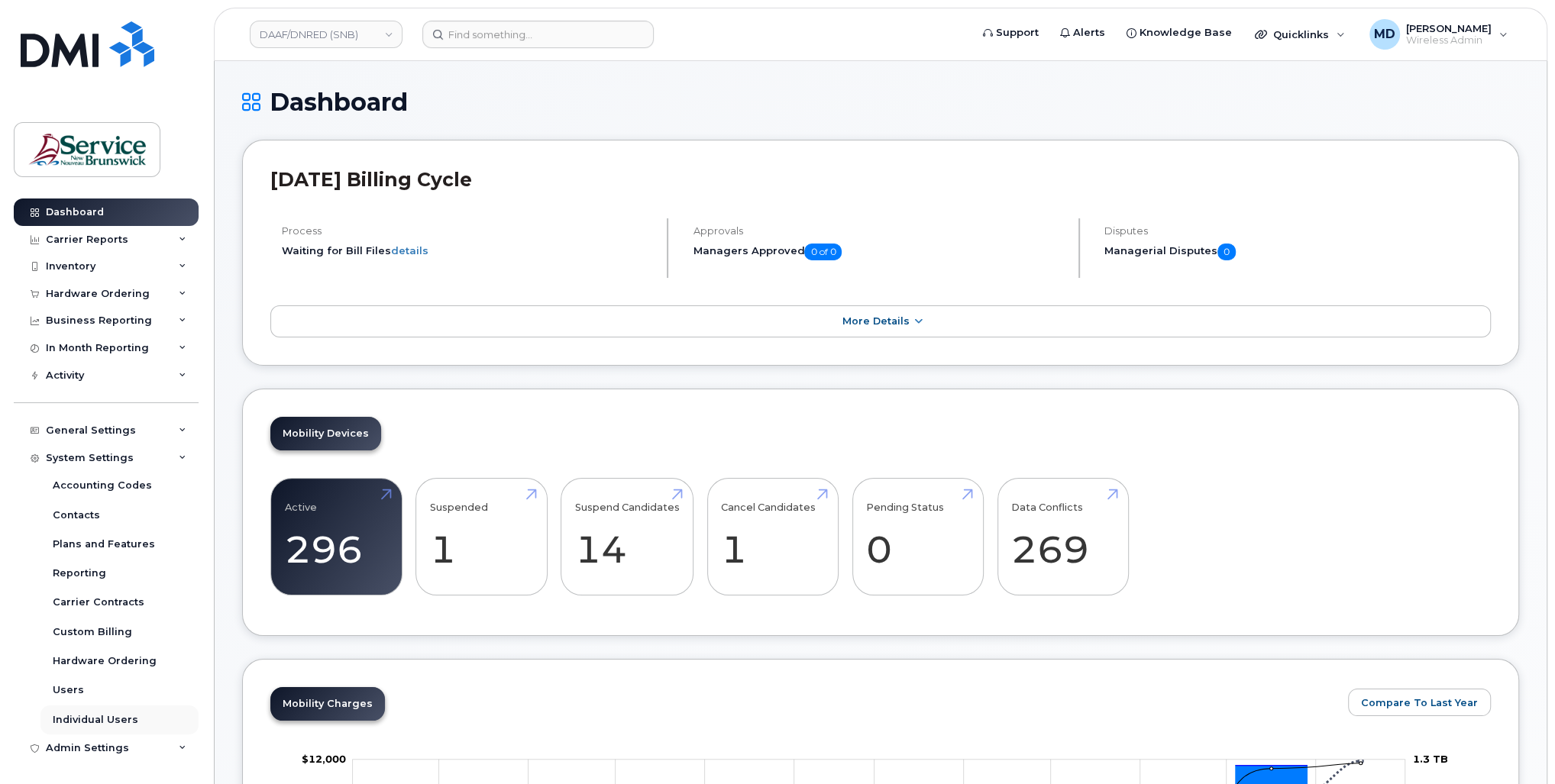
scroll to position [203, 0]
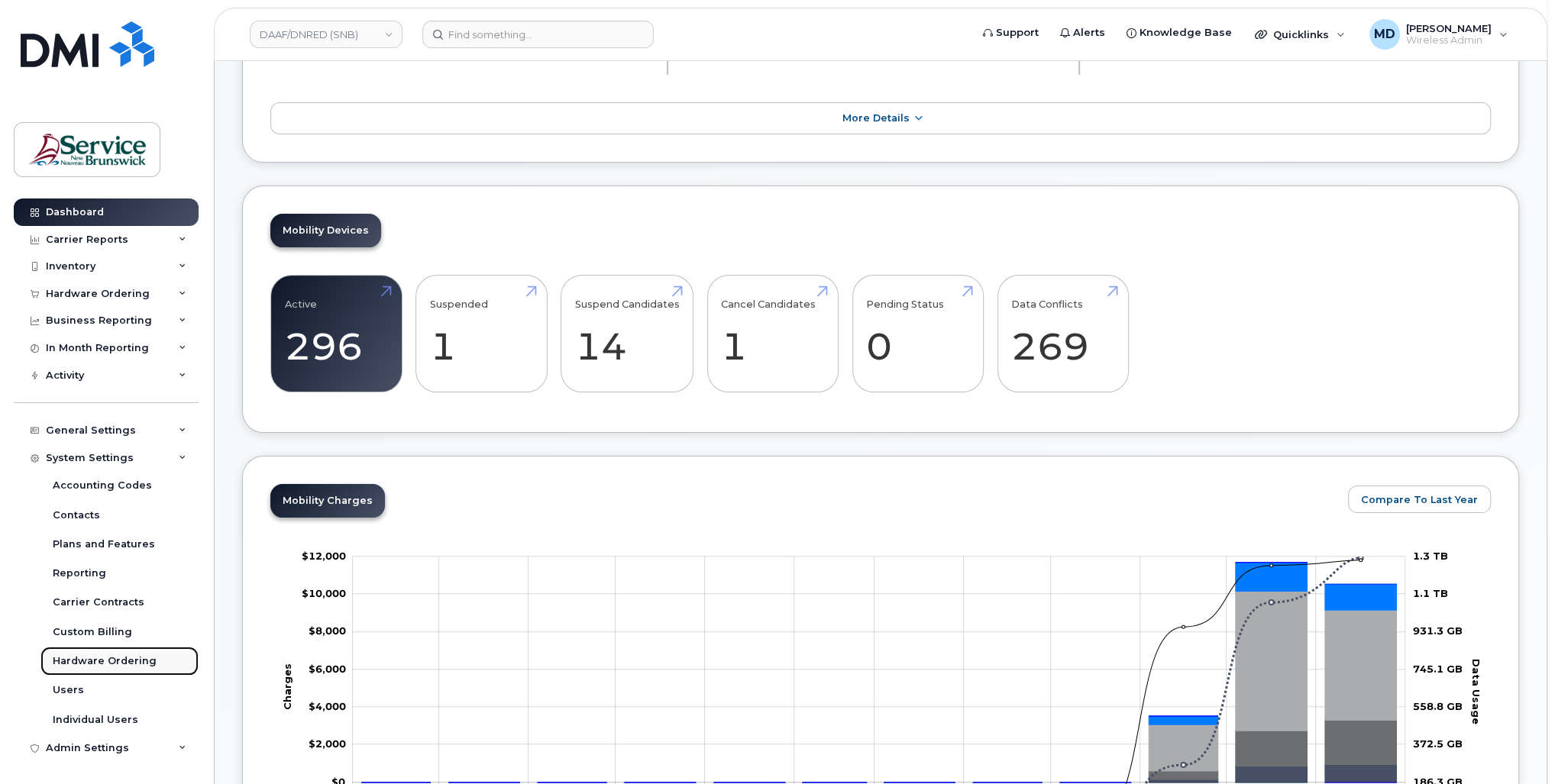
click at [89, 660] on div "Hardware Ordering" at bounding box center [104, 661] width 103 height 14
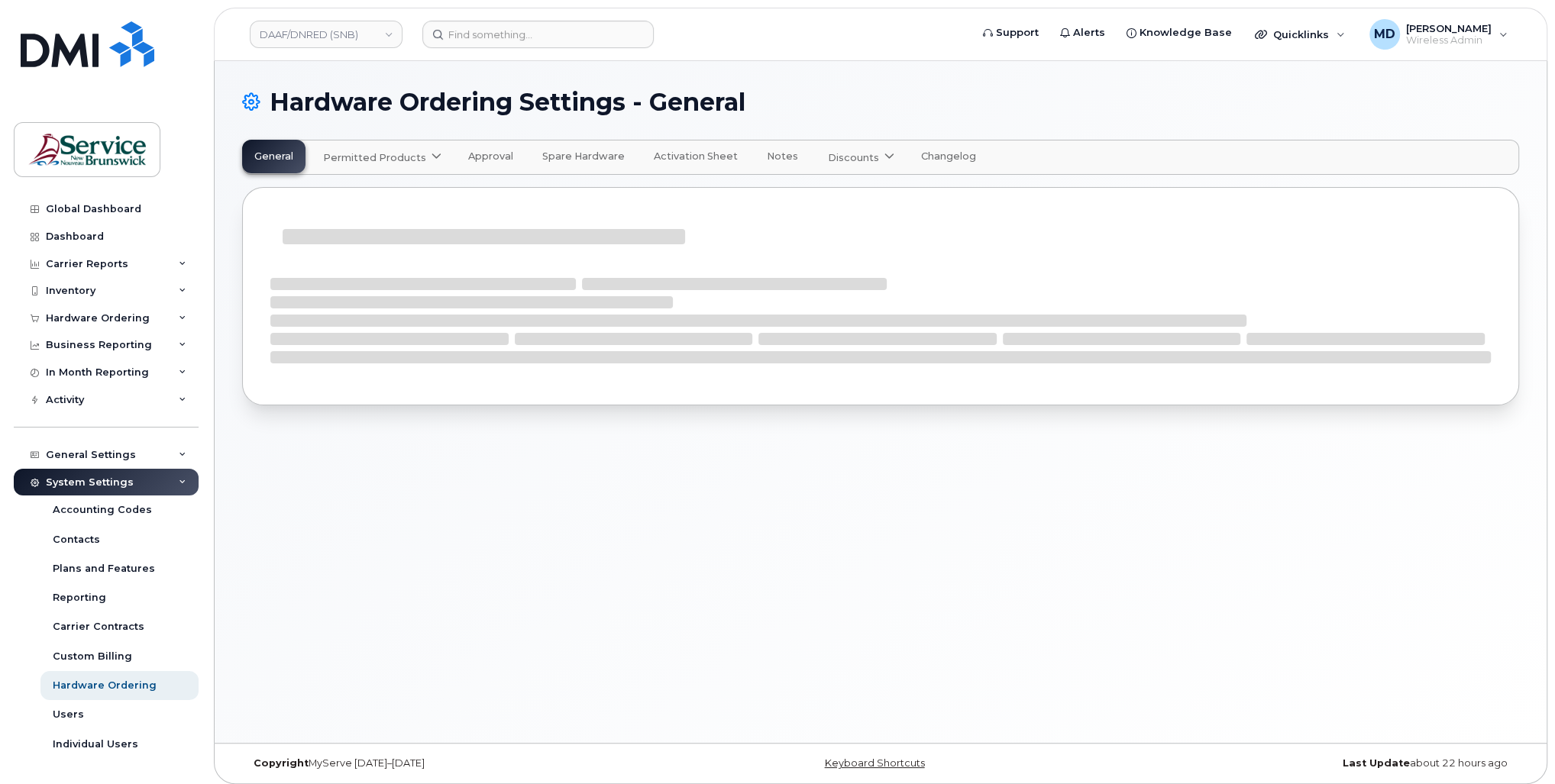
select select "admins"
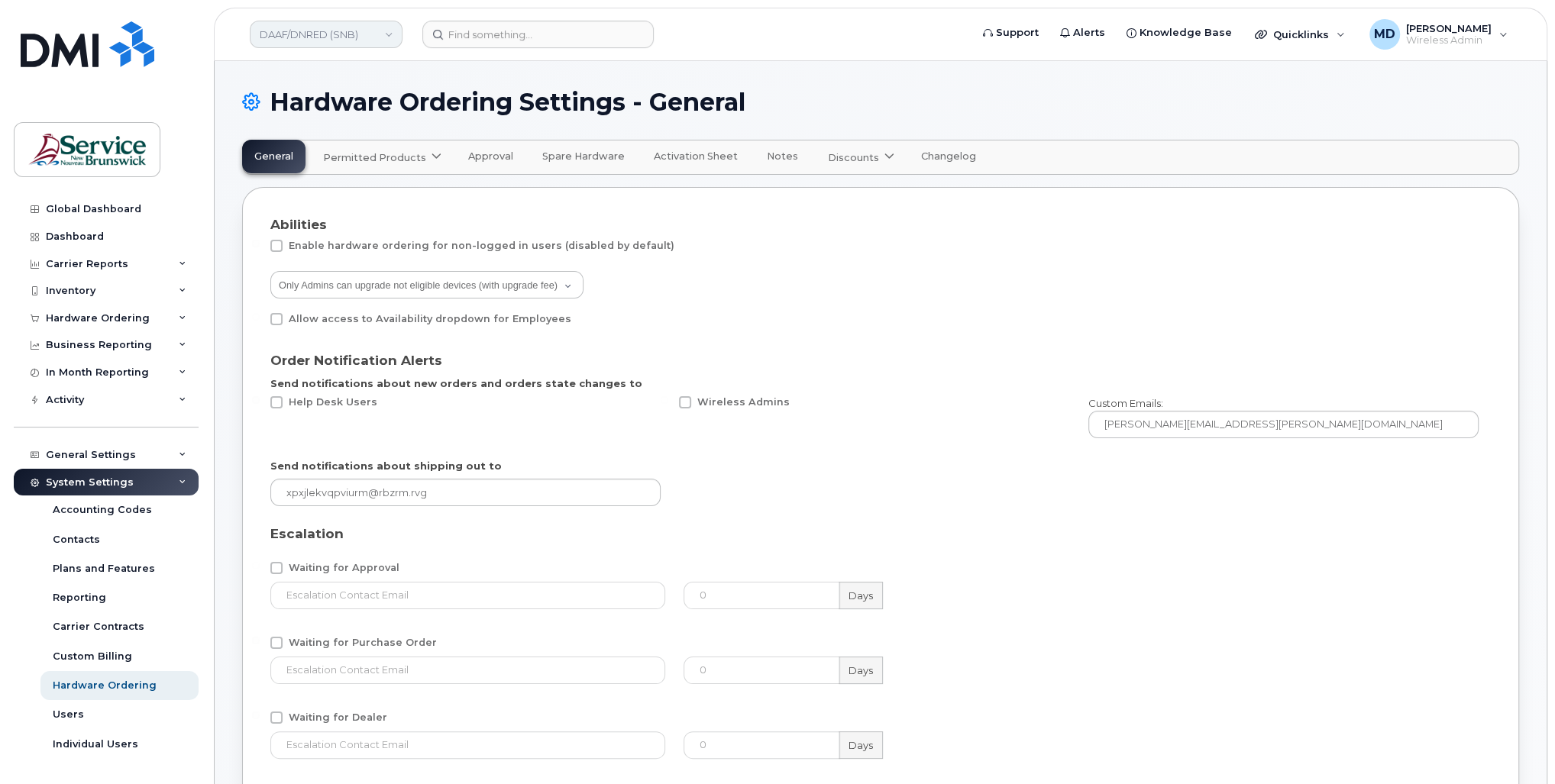
click at [316, 37] on link "DAAF/DNRED (SNB)" at bounding box center [326, 34] width 153 height 27
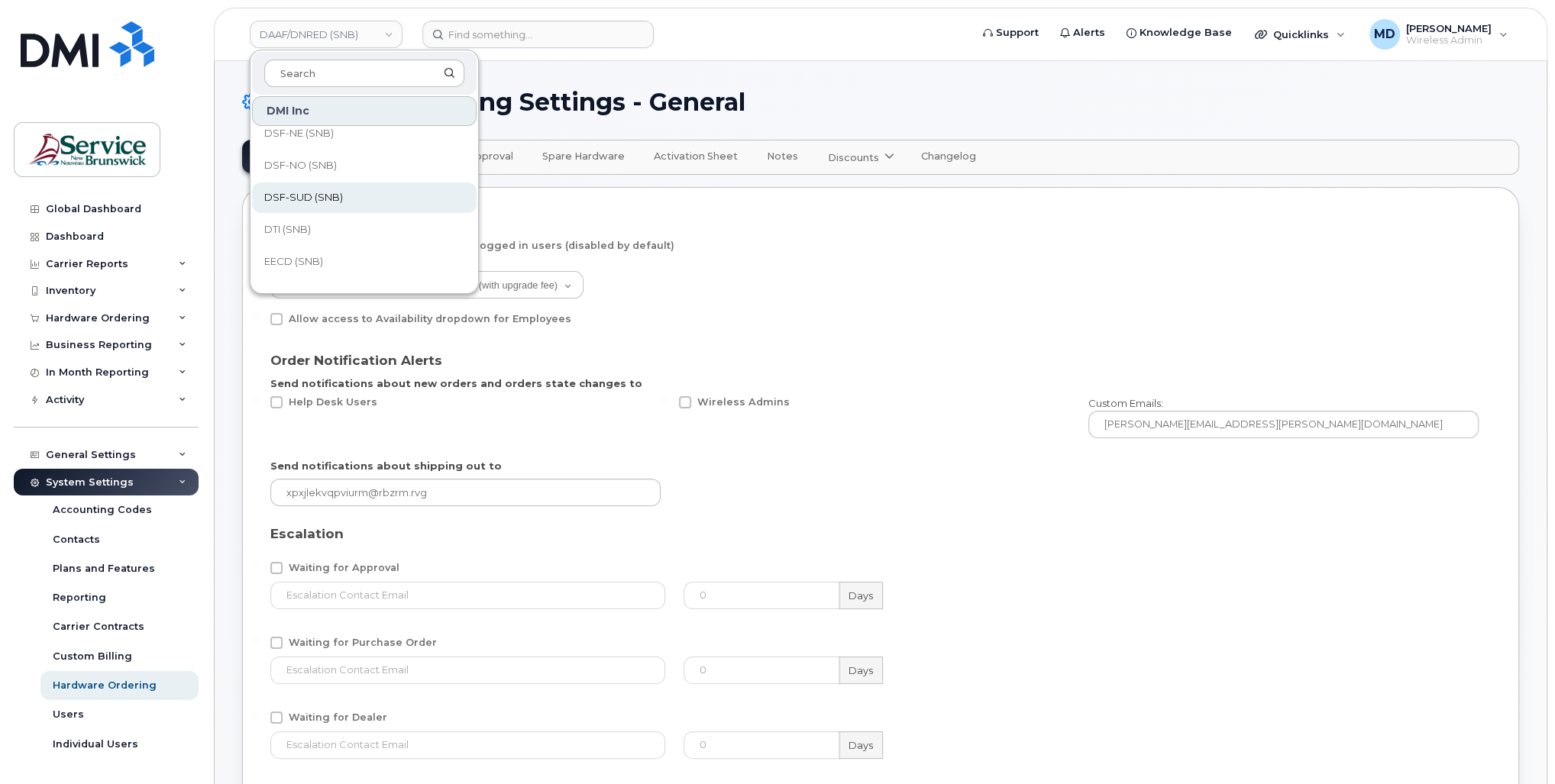
scroll to position [407, 0]
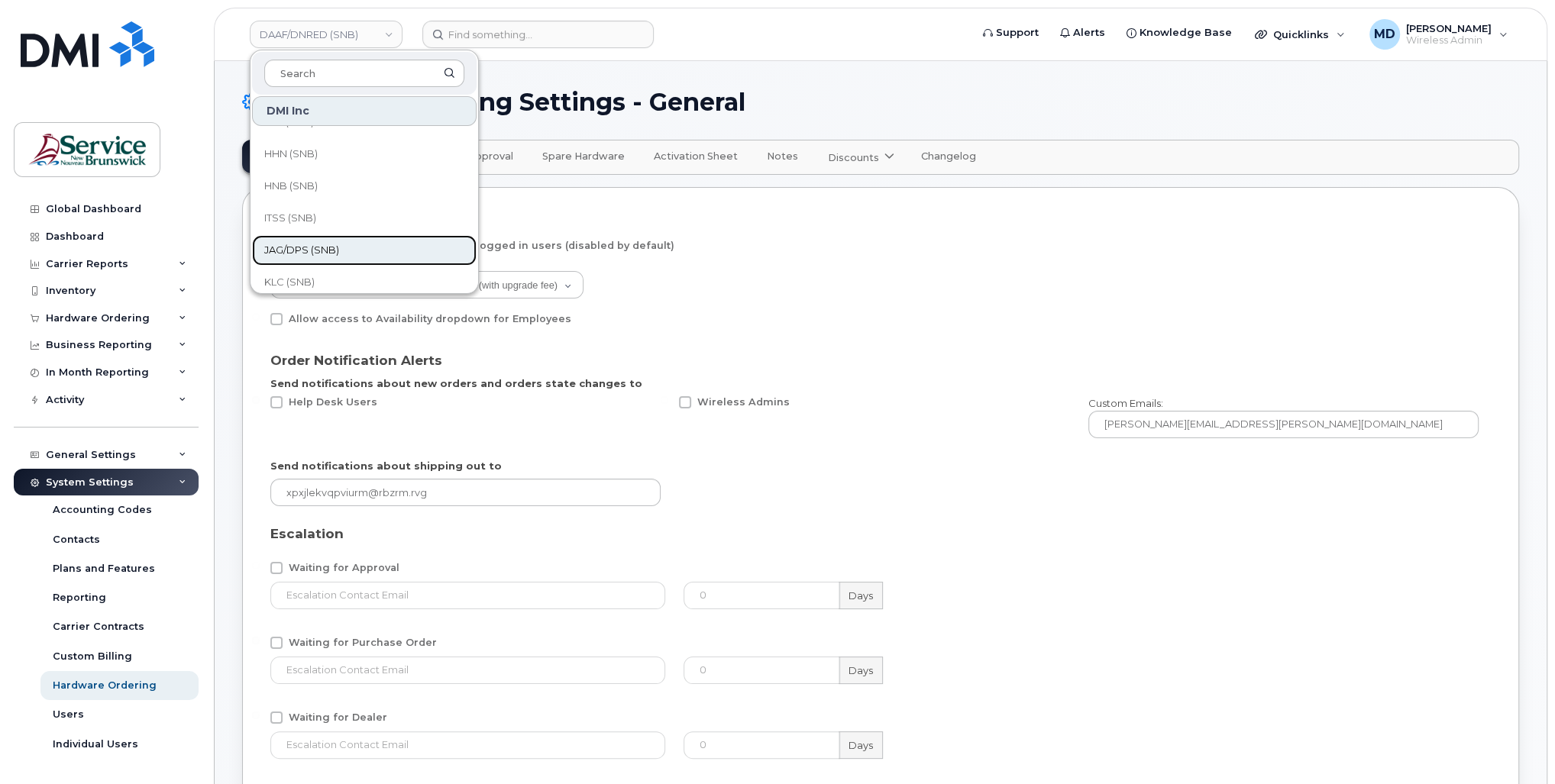
click at [326, 245] on span "JAG/DPS (SNB)" at bounding box center [301, 251] width 75 height 16
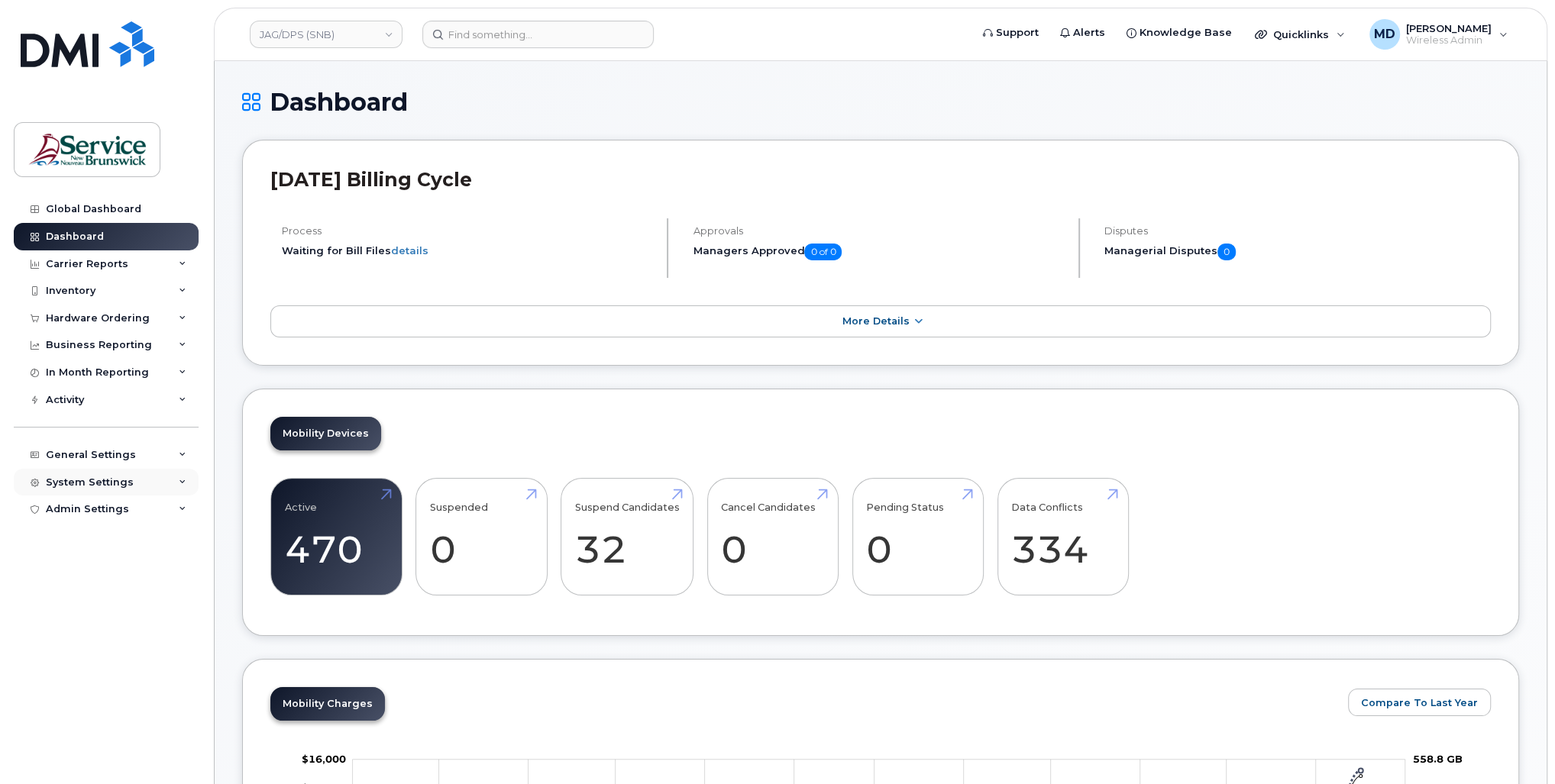
click at [98, 477] on div "System Settings" at bounding box center [90, 483] width 88 height 13
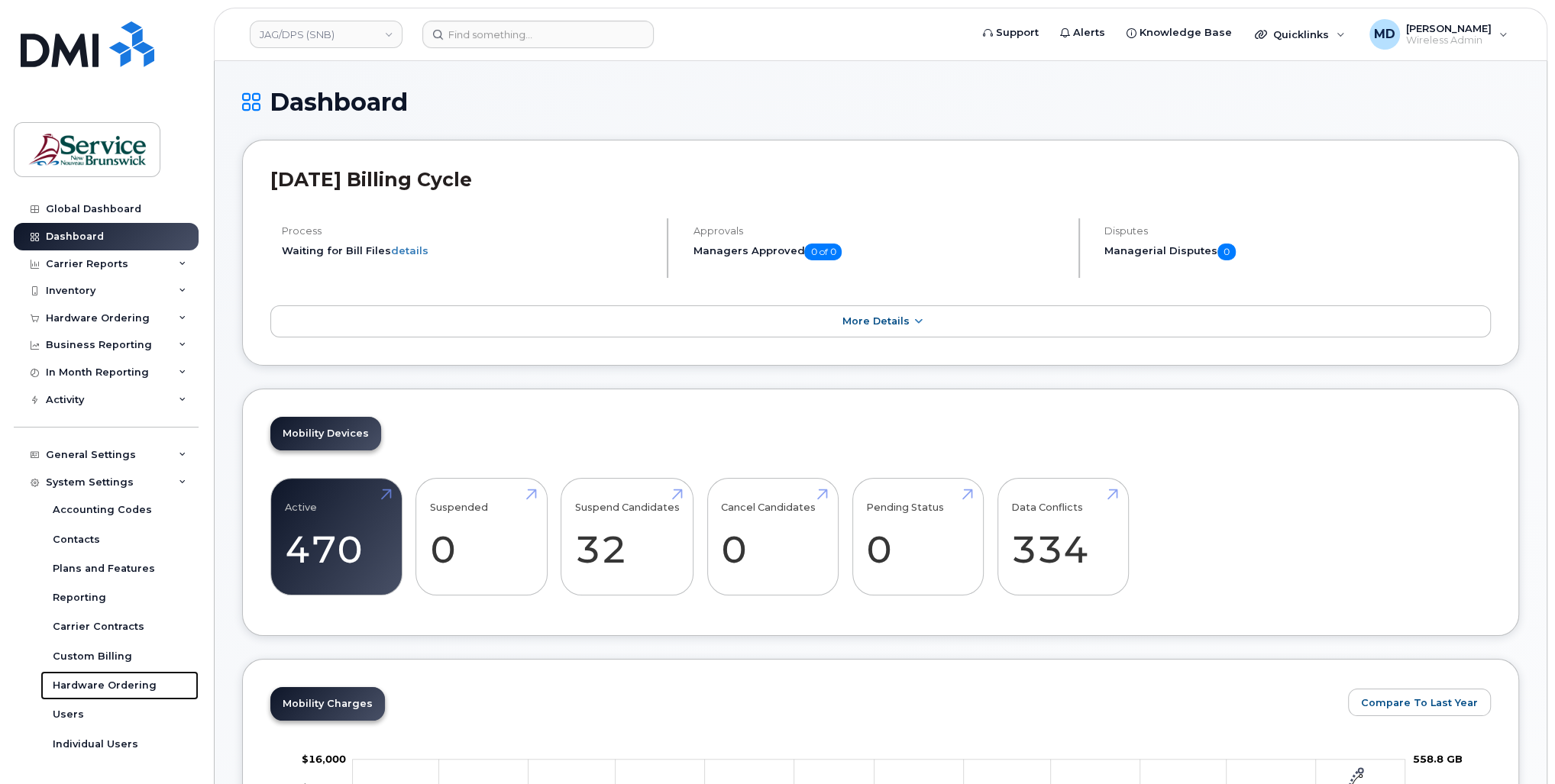
drag, startPoint x: 99, startPoint y: 681, endPoint x: 466, endPoint y: 721, distance: 369.2
click at [100, 681] on div "Hardware Ordering" at bounding box center [104, 686] width 103 height 14
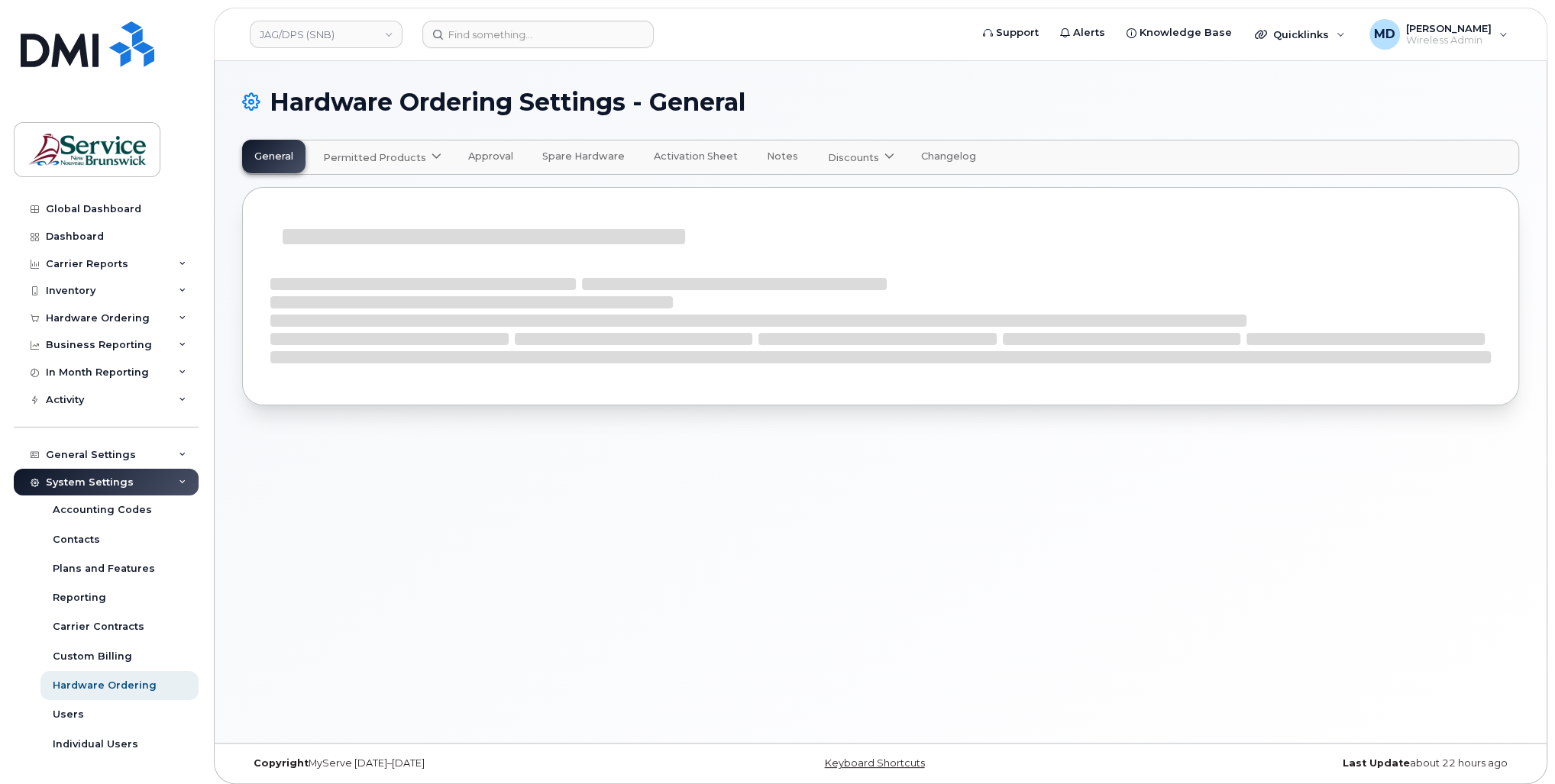
select select "admins"
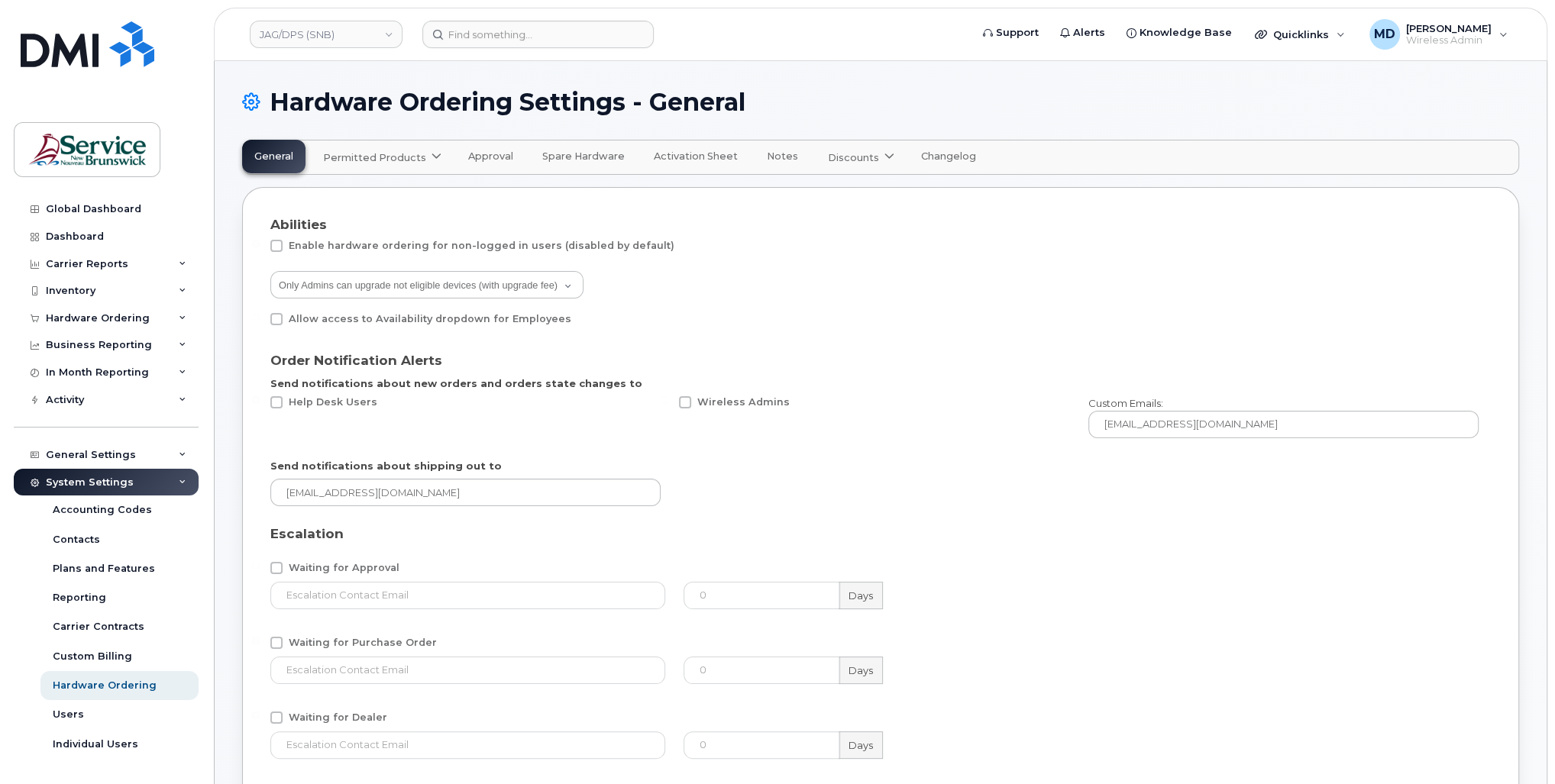
click at [83, 484] on div "System Settings" at bounding box center [90, 483] width 88 height 13
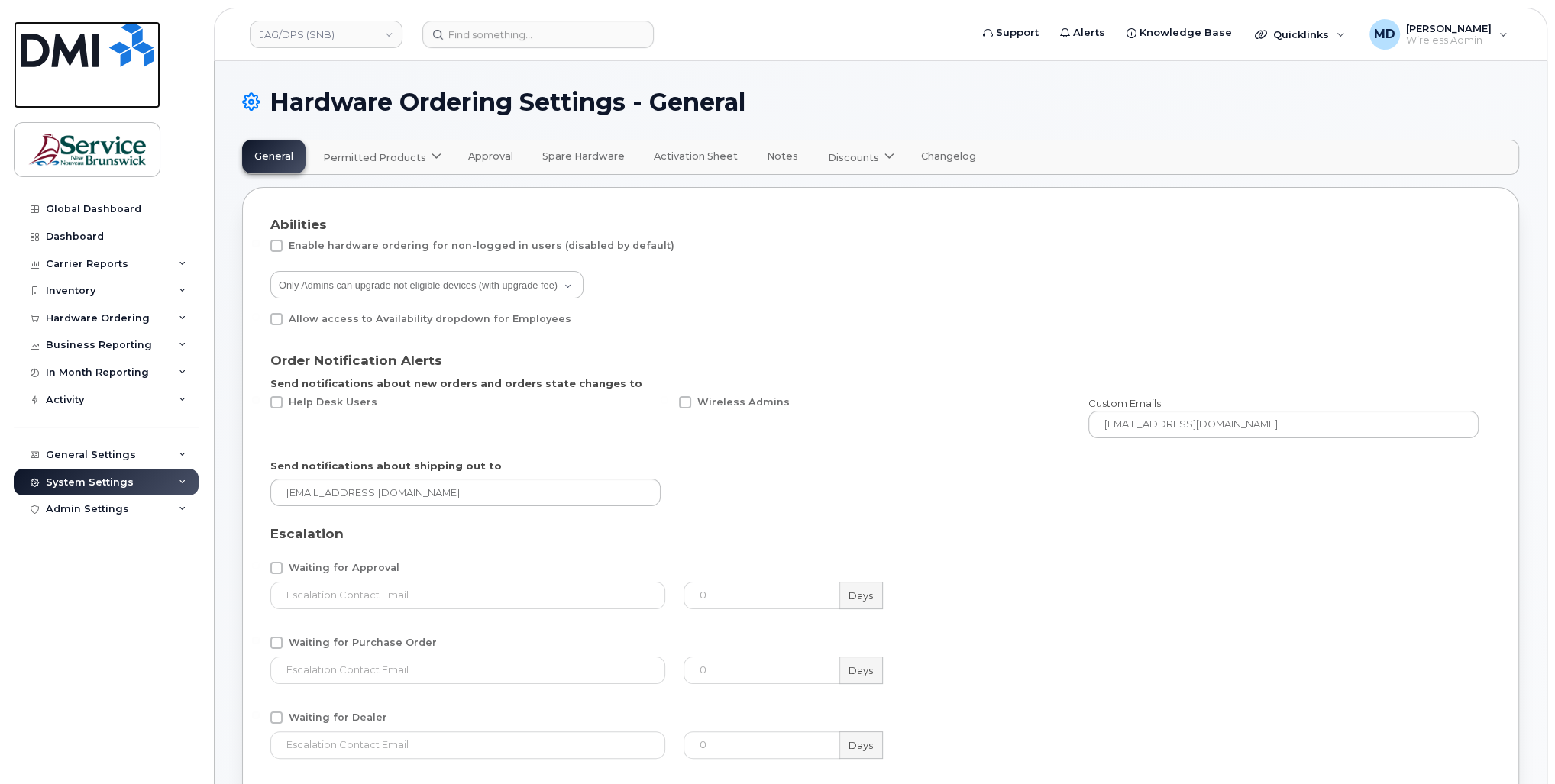
drag, startPoint x: 126, startPoint y: 51, endPoint x: 136, endPoint y: 61, distance: 14.1
click at [125, 51] on img at bounding box center [87, 44] width 134 height 46
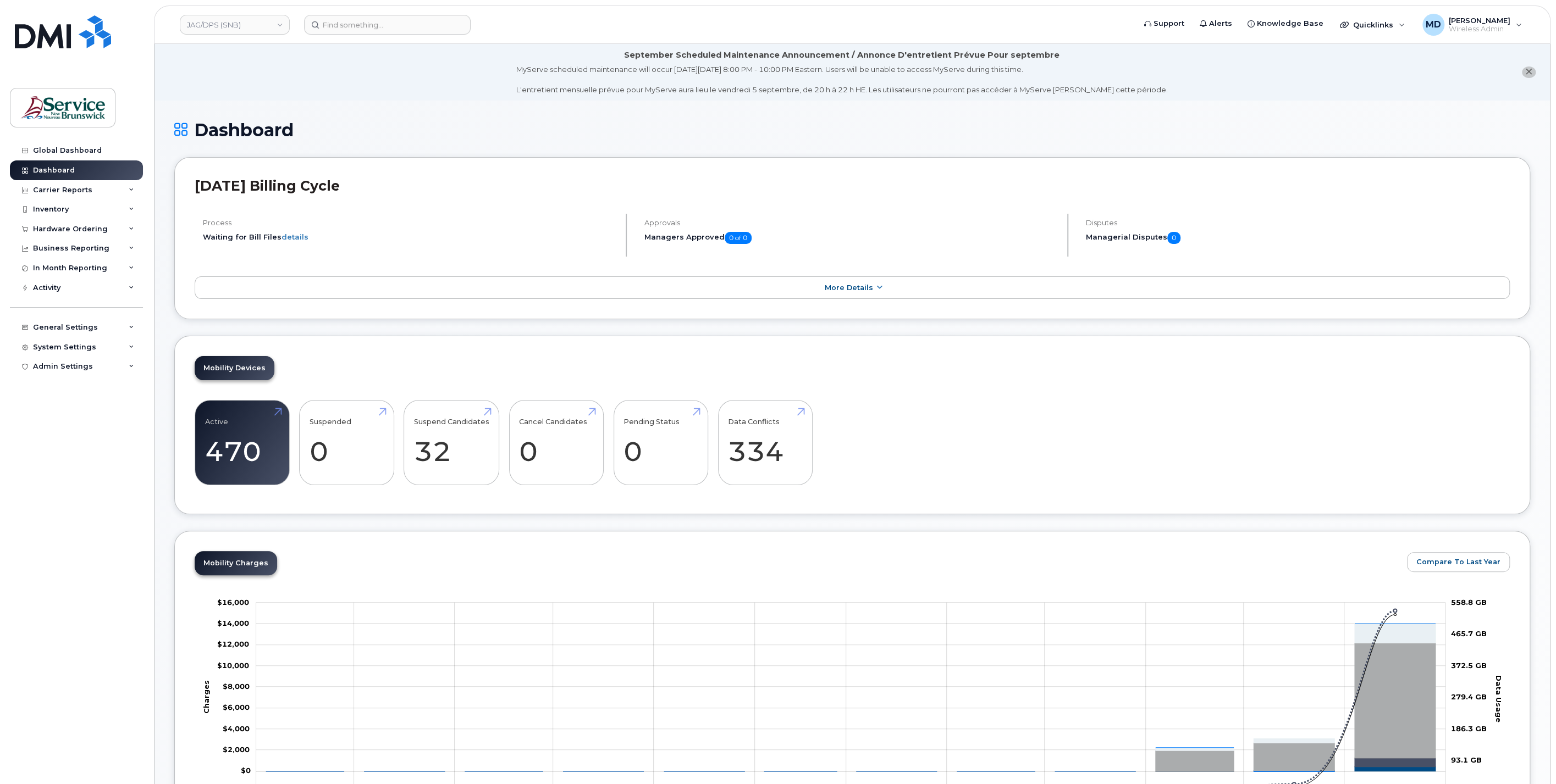
scroll to position [204, 0]
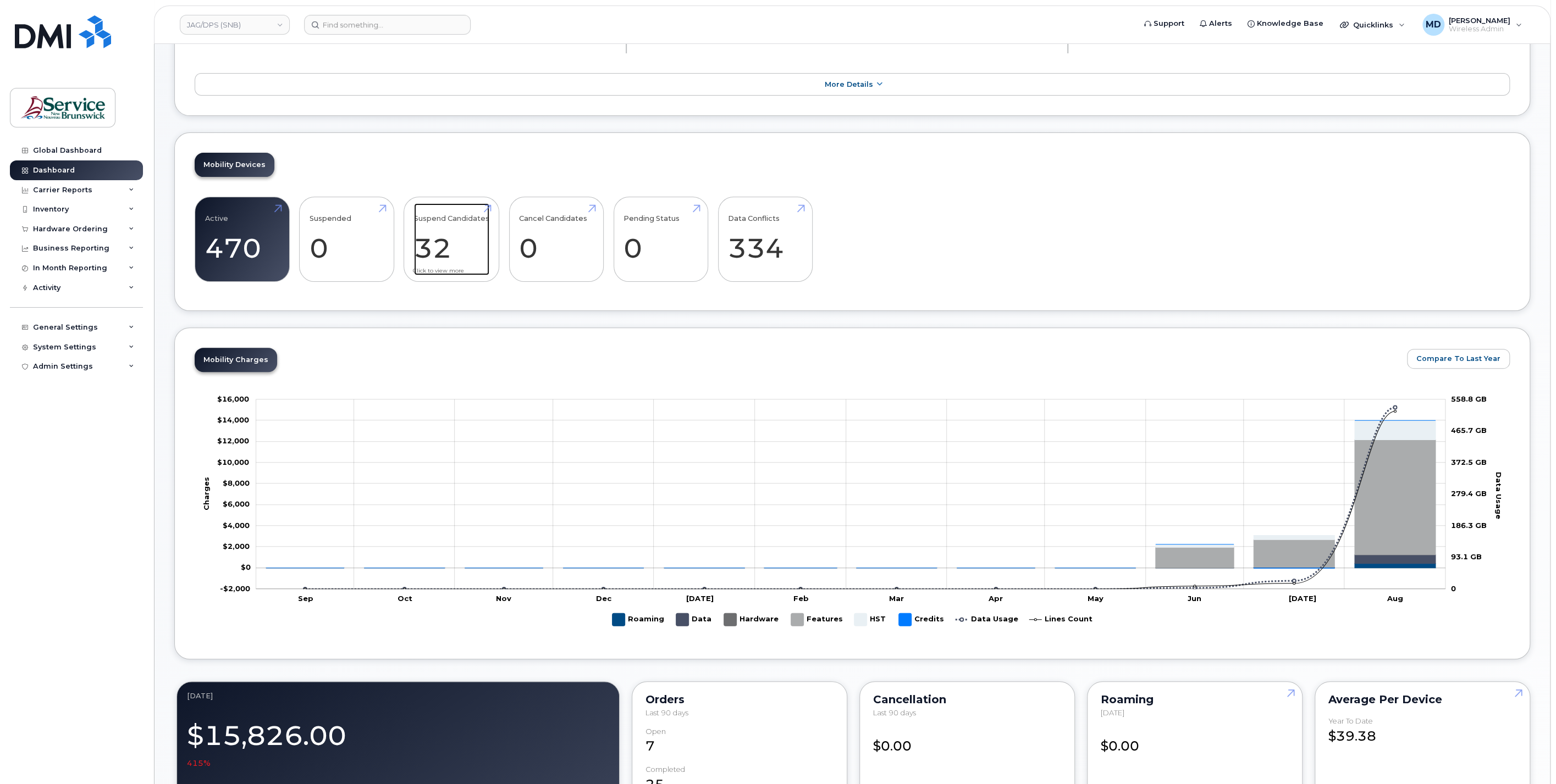
click at [440, 251] on link "Suspend Candidates 32" at bounding box center [451, 239] width 75 height 72
